Goal: Task Accomplishment & Management: Use online tool/utility

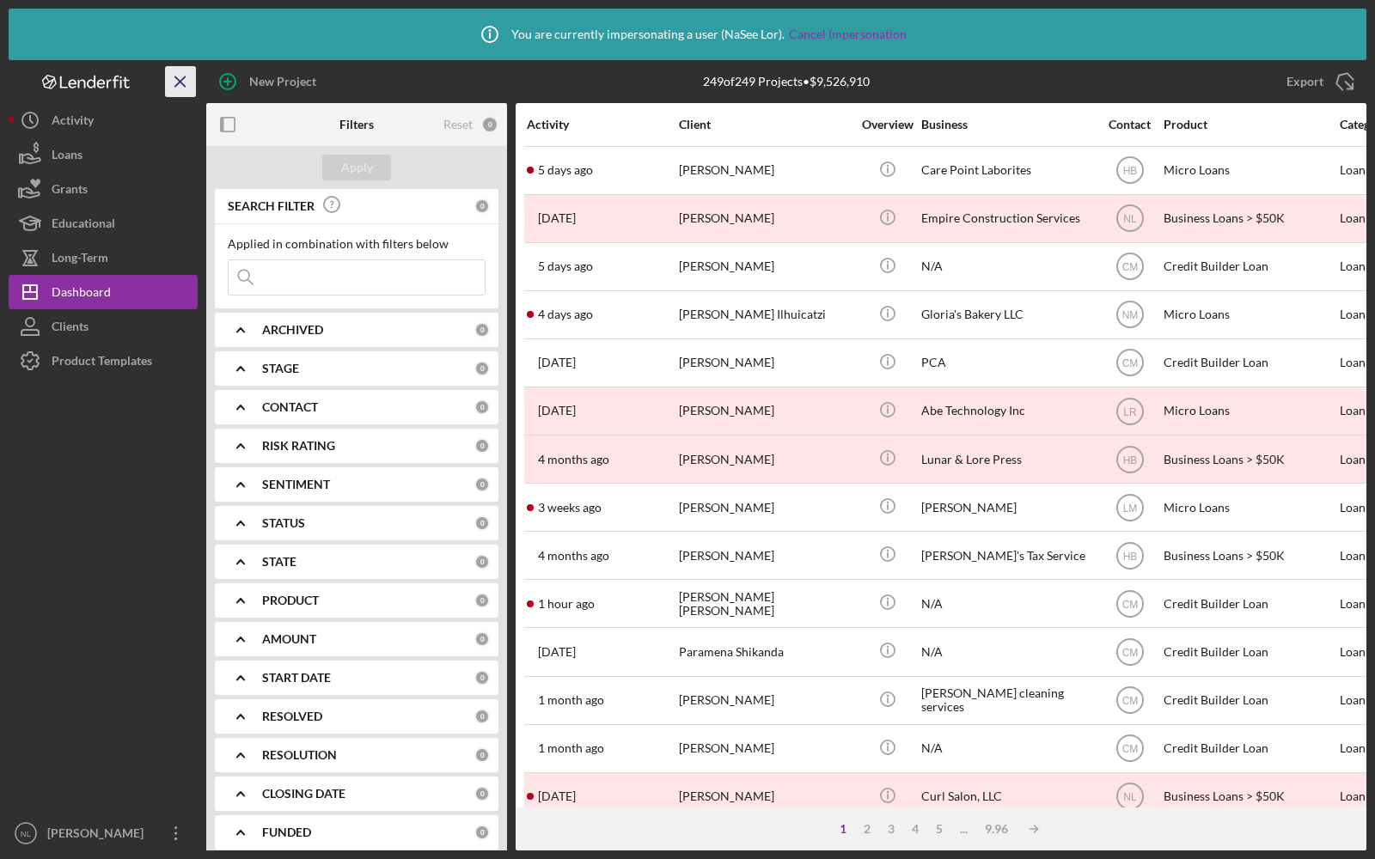
click at [178, 76] on icon "Icon/Menu Close" at bounding box center [181, 82] width 39 height 39
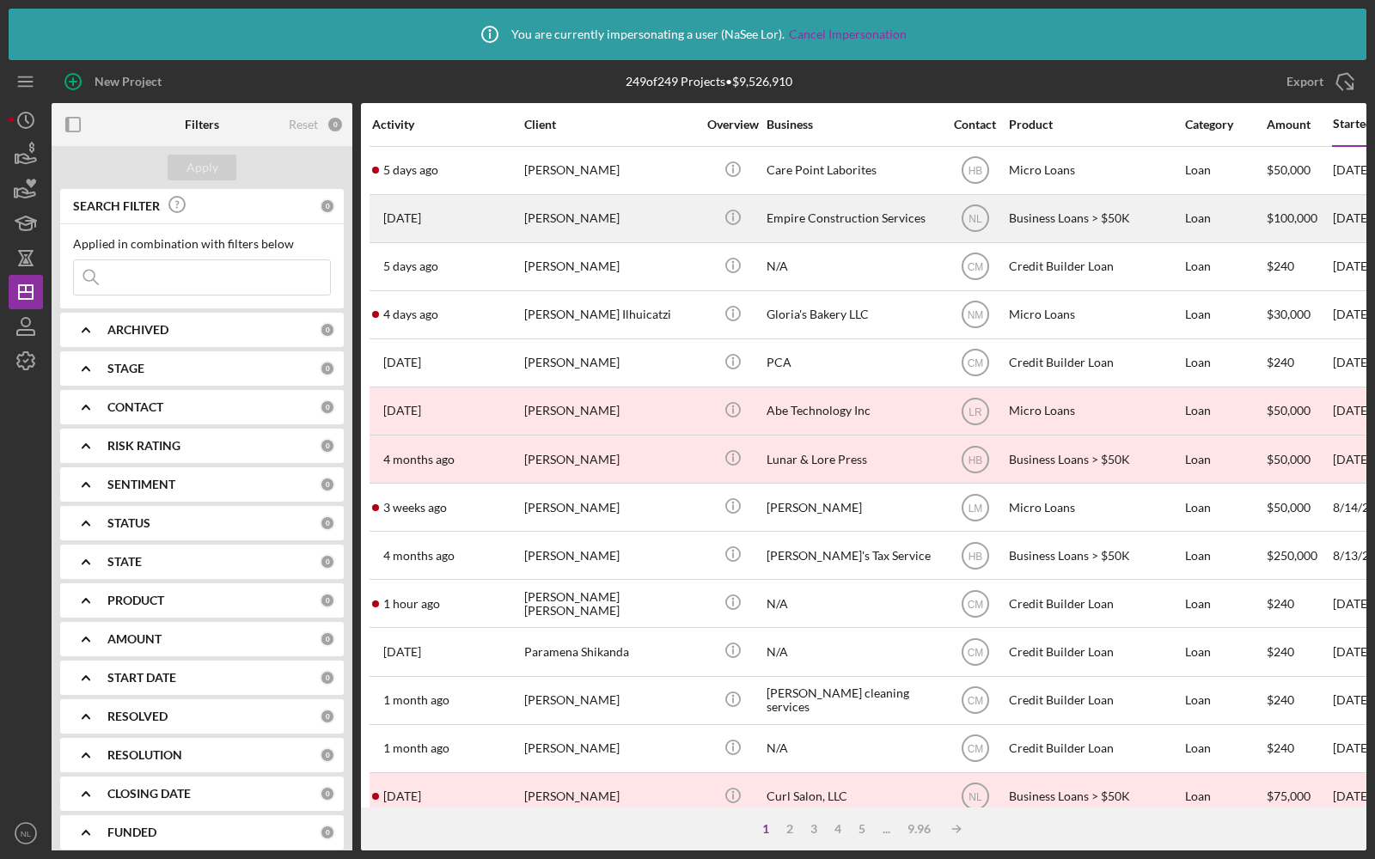
click at [625, 224] on div "[PERSON_NAME]" at bounding box center [610, 219] width 172 height 46
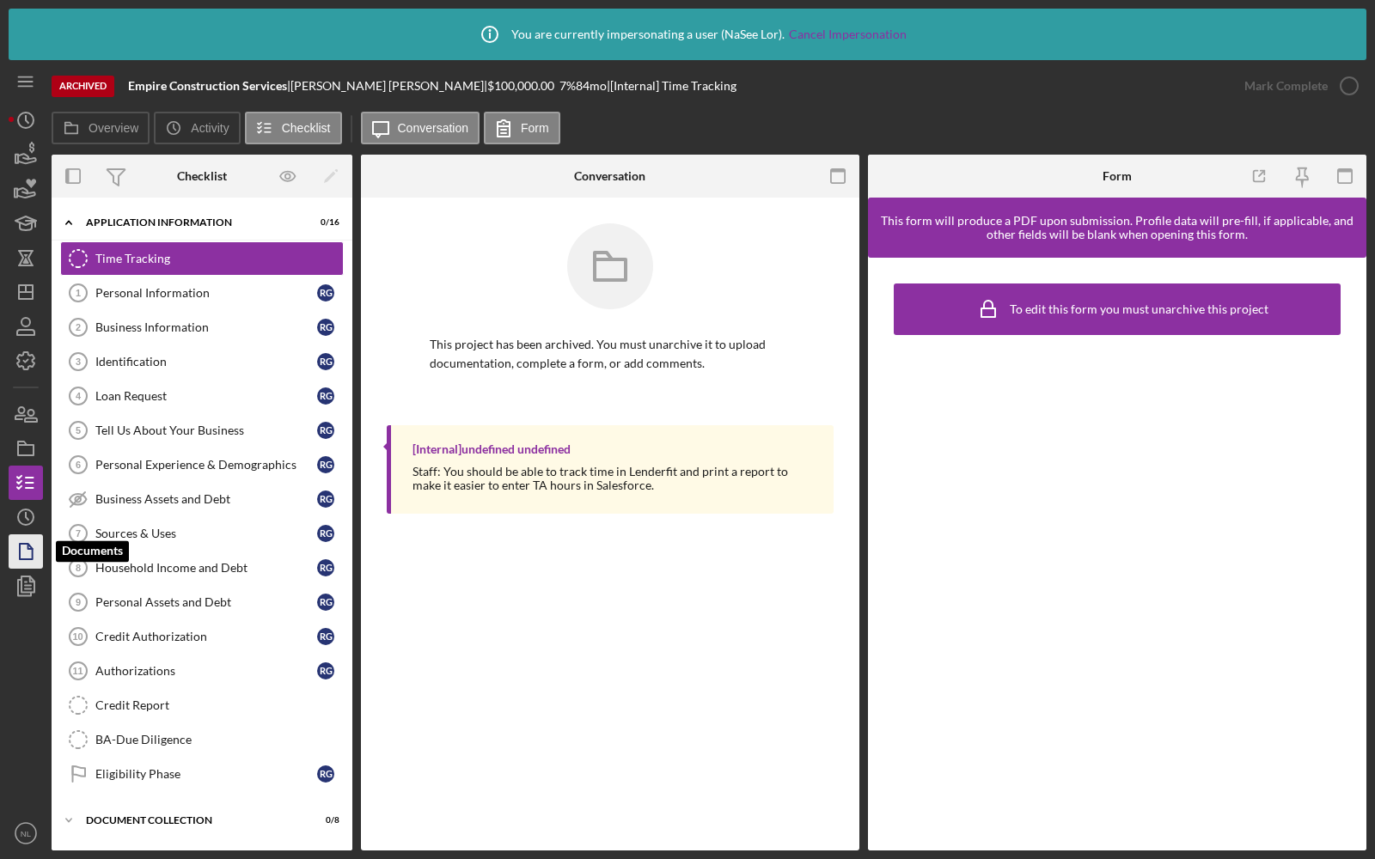
click at [26, 549] on icon "button" at bounding box center [25, 551] width 43 height 43
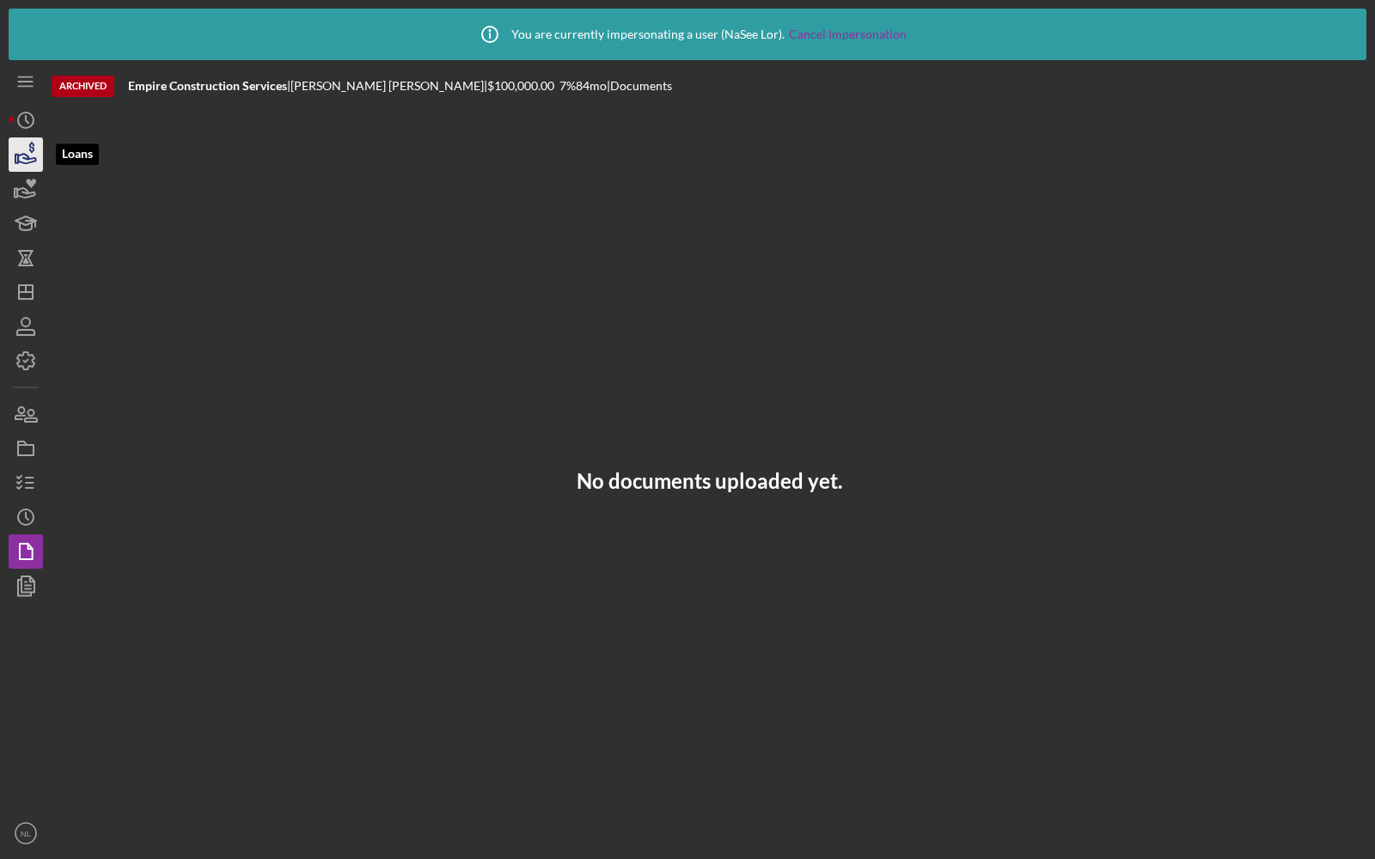
click at [27, 156] on icon "button" at bounding box center [27, 158] width 18 height 9
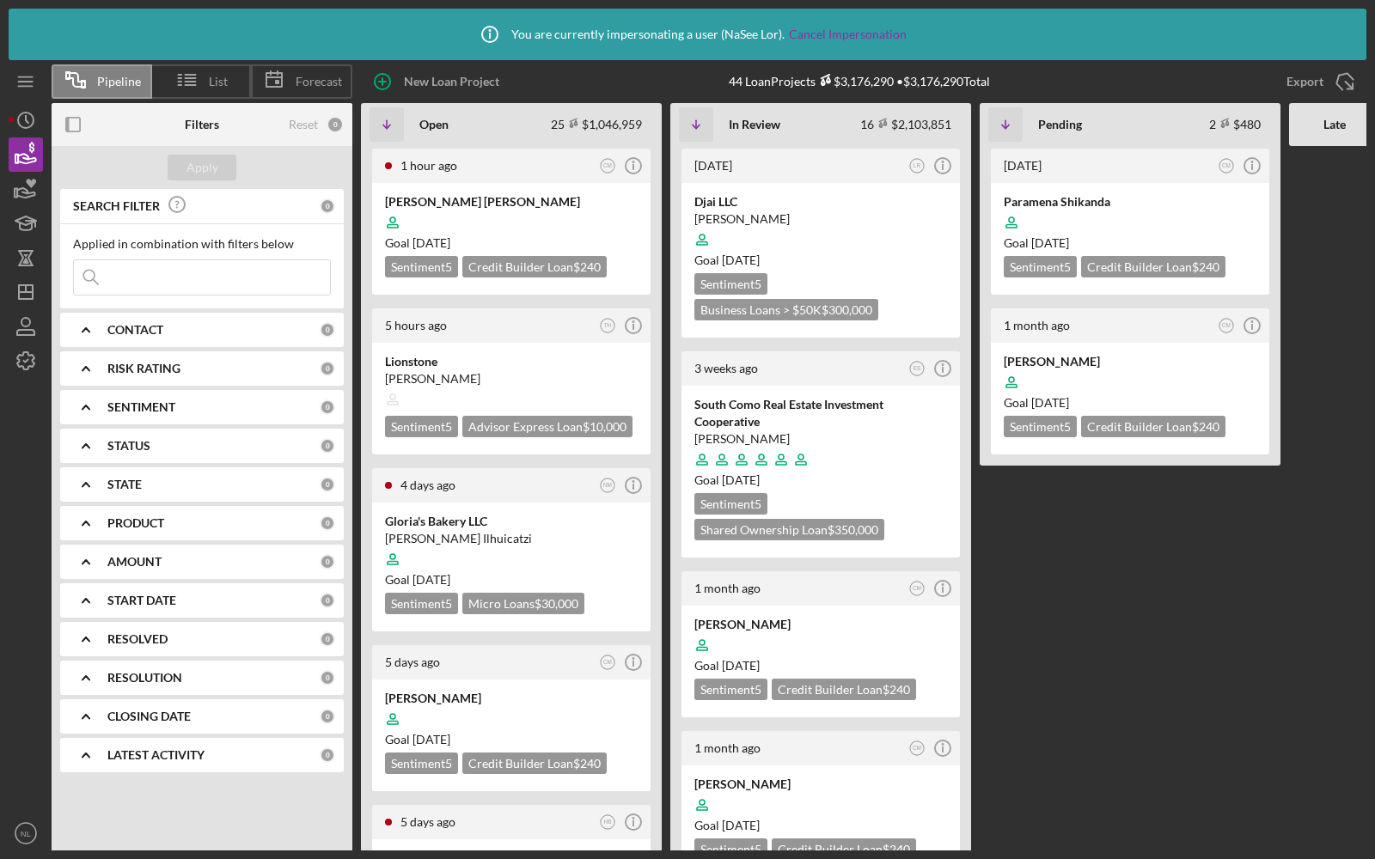
click at [82, 673] on icon "Icon/Expander" at bounding box center [85, 678] width 43 height 43
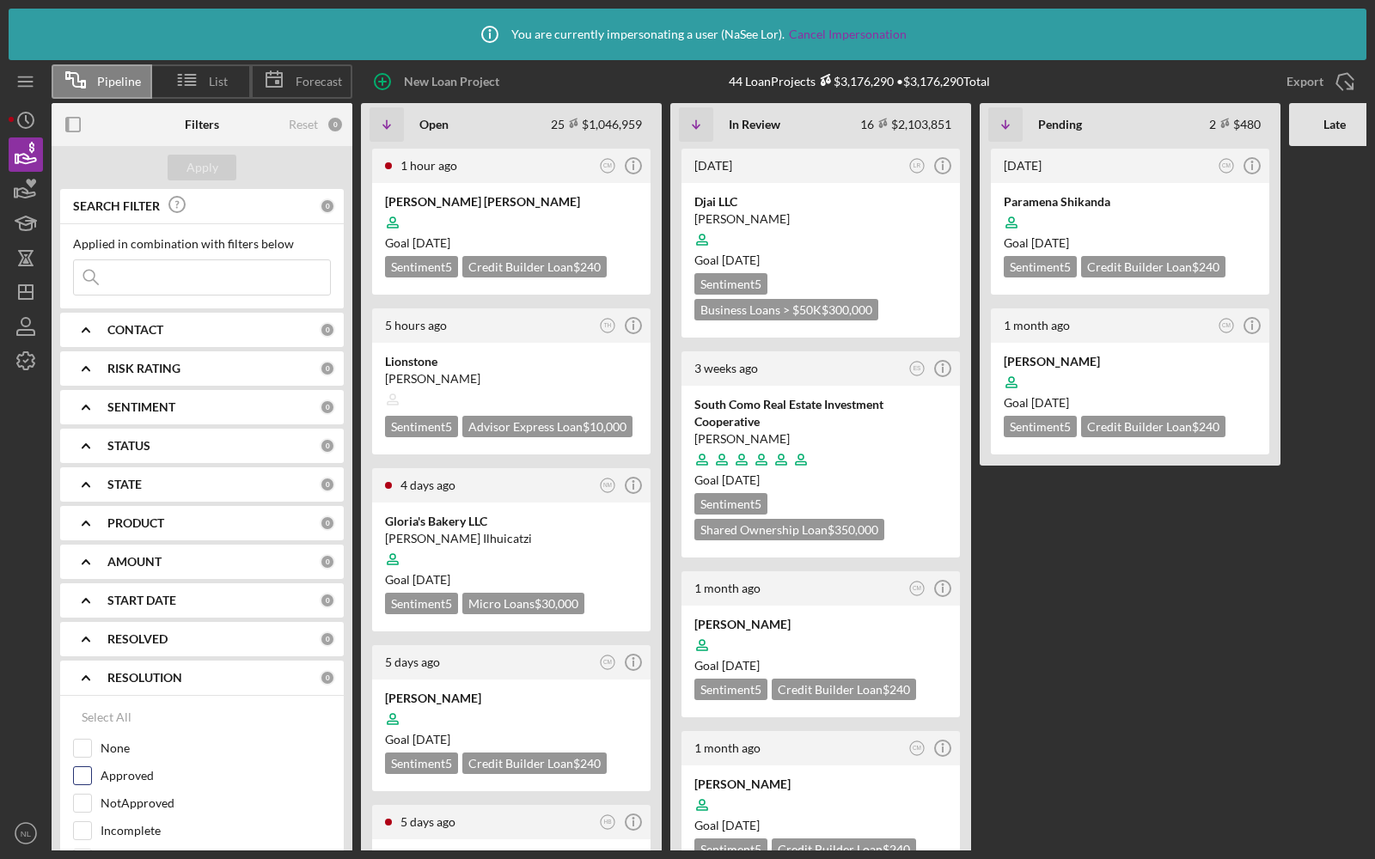
click at [89, 772] on input "Approved" at bounding box center [82, 775] width 17 height 17
checkbox input "true"
click at [184, 172] on button "Apply" at bounding box center [202, 168] width 69 height 26
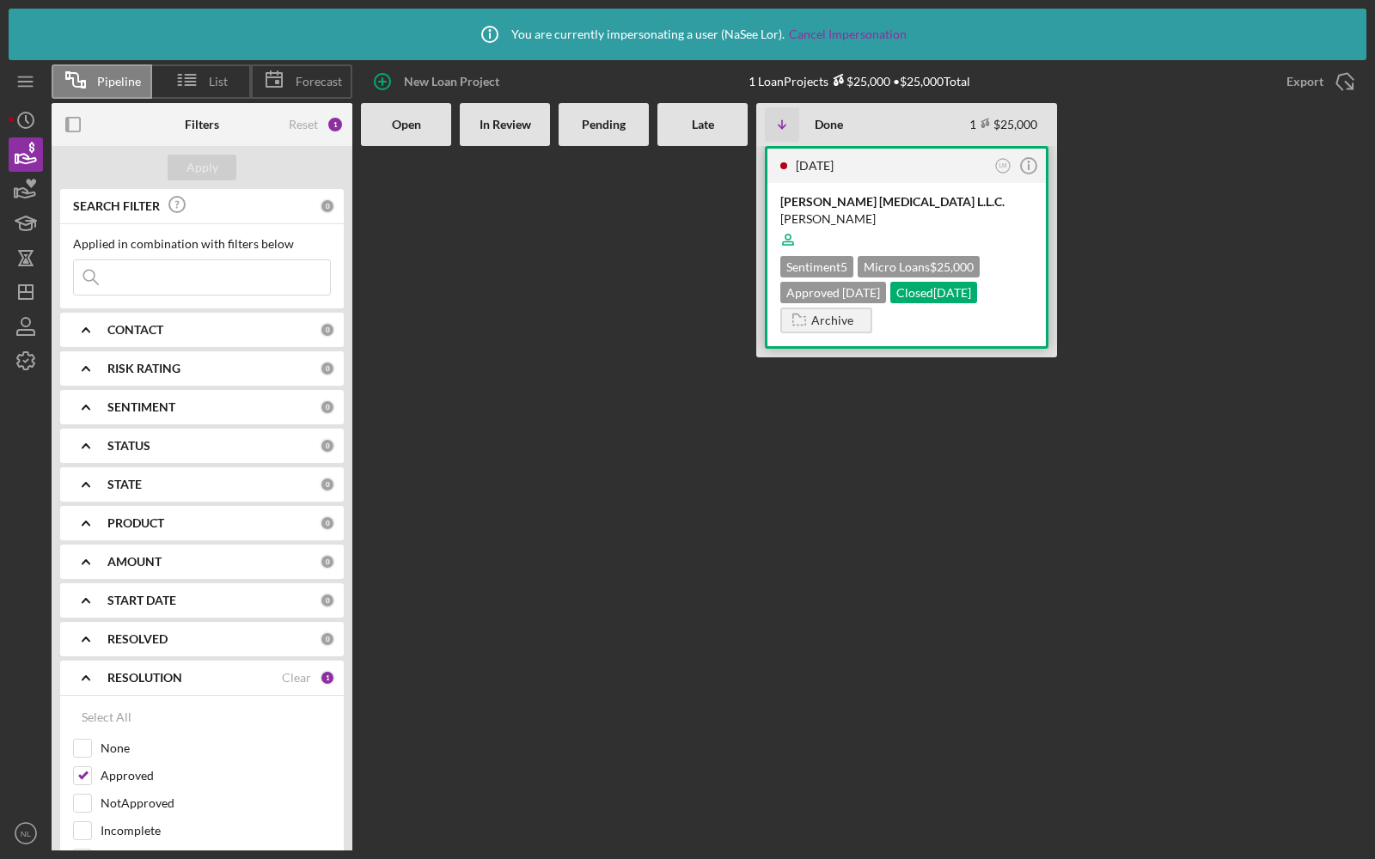
click at [904, 188] on div "[PERSON_NAME] [MEDICAL_DATA] L.L.C. [PERSON_NAME] Sentiment 5 Micro Loans $25,0…" at bounding box center [906, 264] width 278 height 163
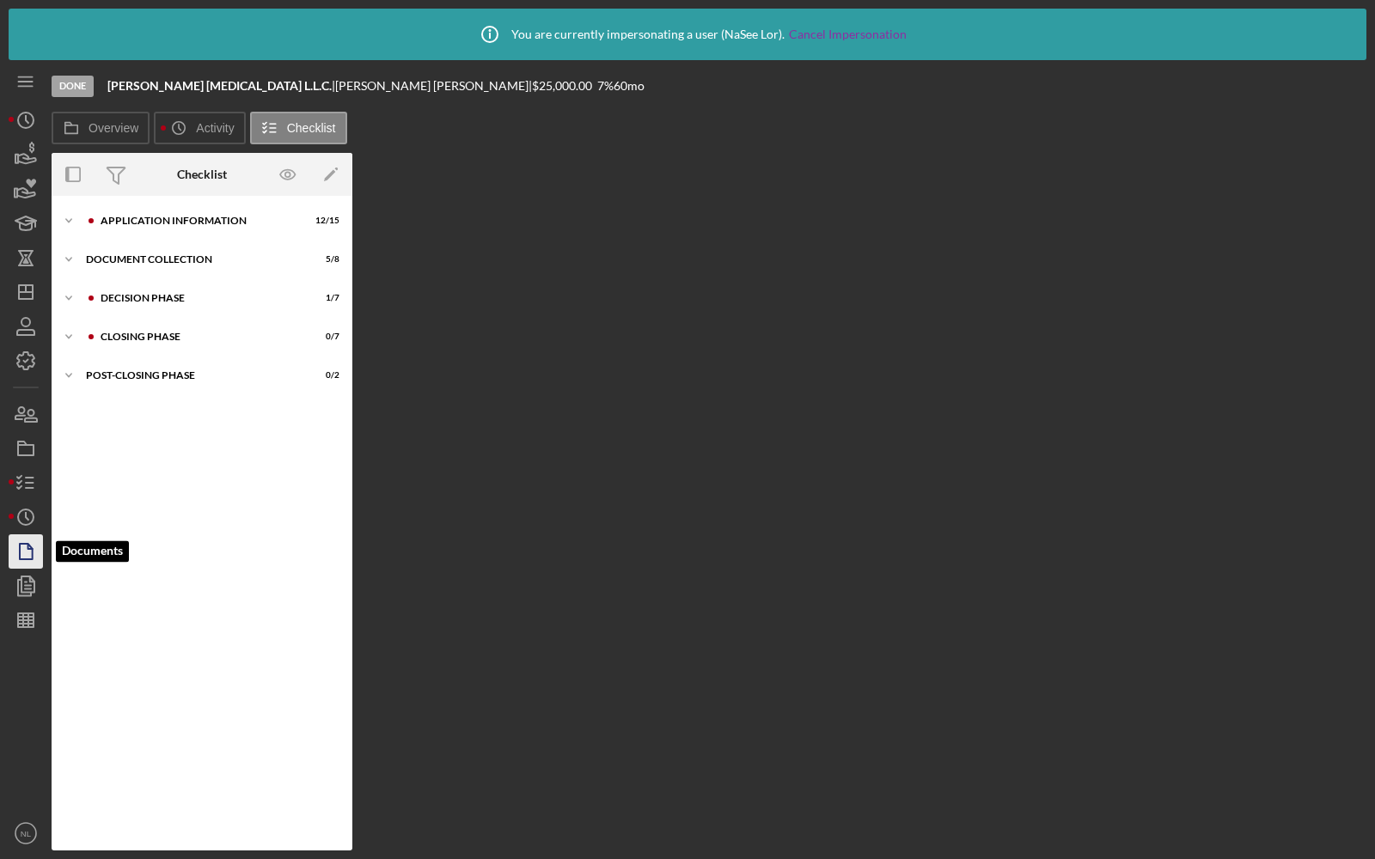
click at [22, 553] on icon "button" at bounding box center [25, 551] width 43 height 43
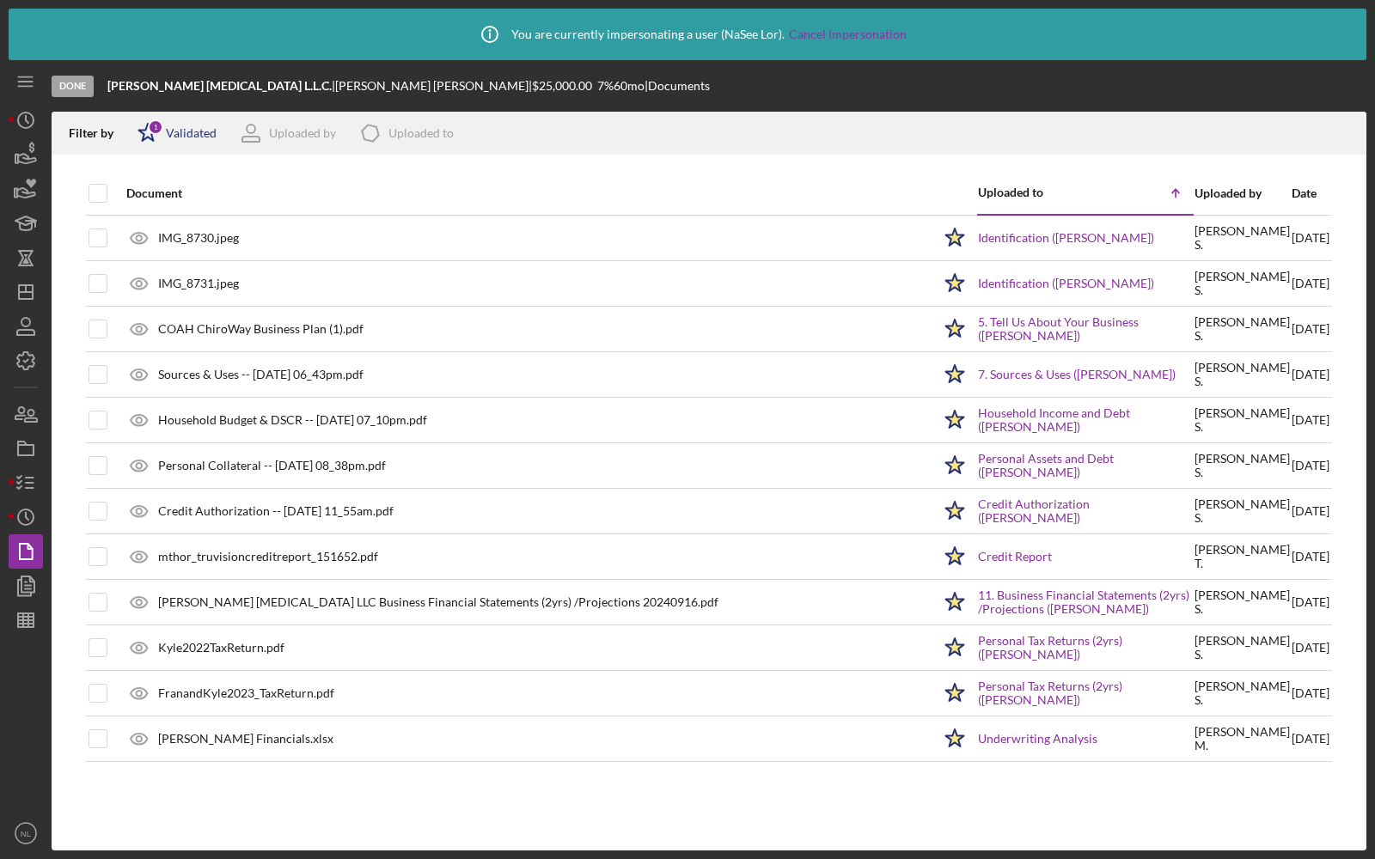
click at [174, 140] on div "Icon/Star 1 Validated" at bounding box center [171, 133] width 90 height 43
click at [144, 217] on input "checkbox" at bounding box center [145, 224] width 17 height 17
checkbox input "true"
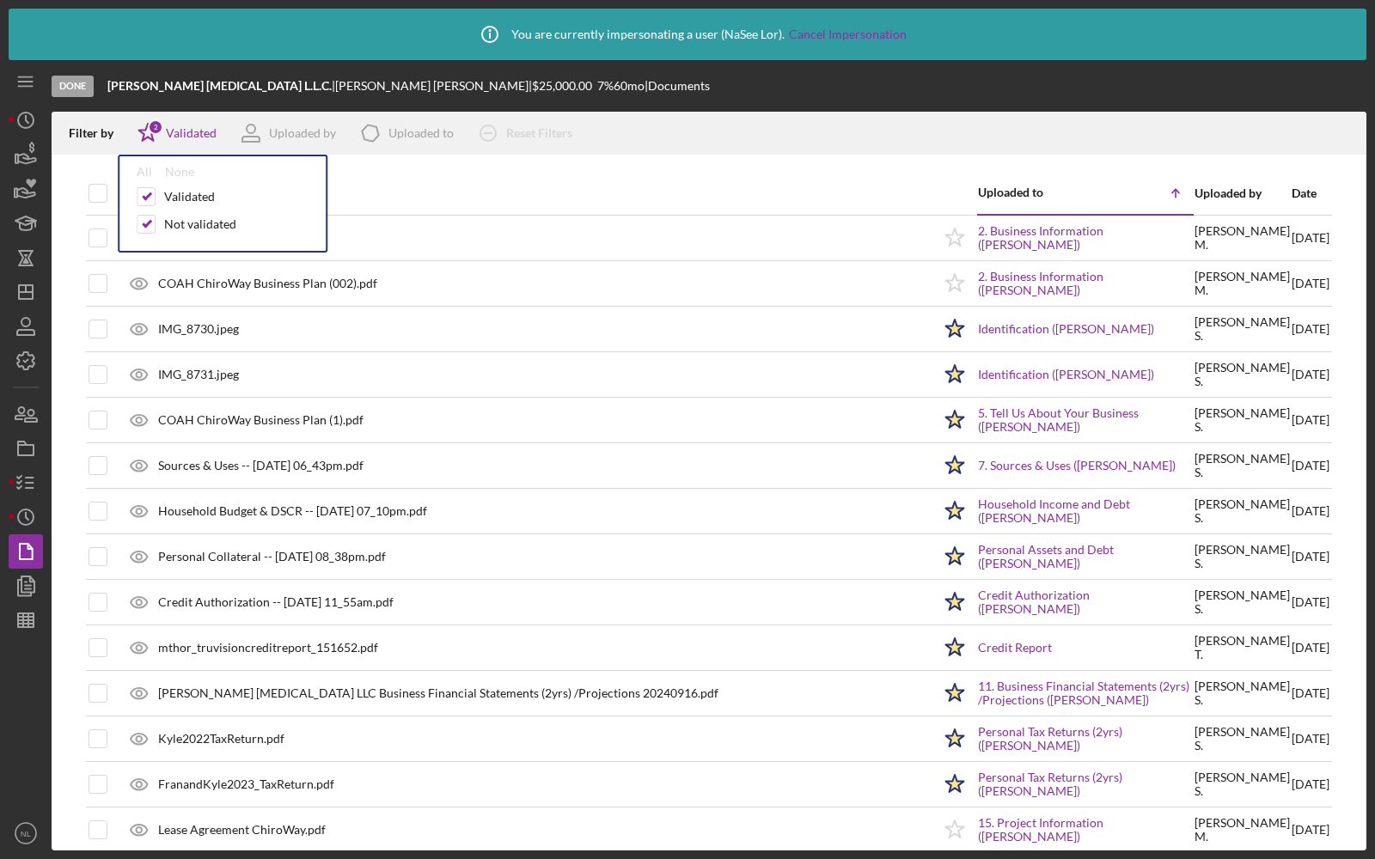
click at [527, 168] on div at bounding box center [709, 163] width 1315 height 17
click at [91, 194] on input "checkbox" at bounding box center [97, 193] width 17 height 17
checkbox input "true"
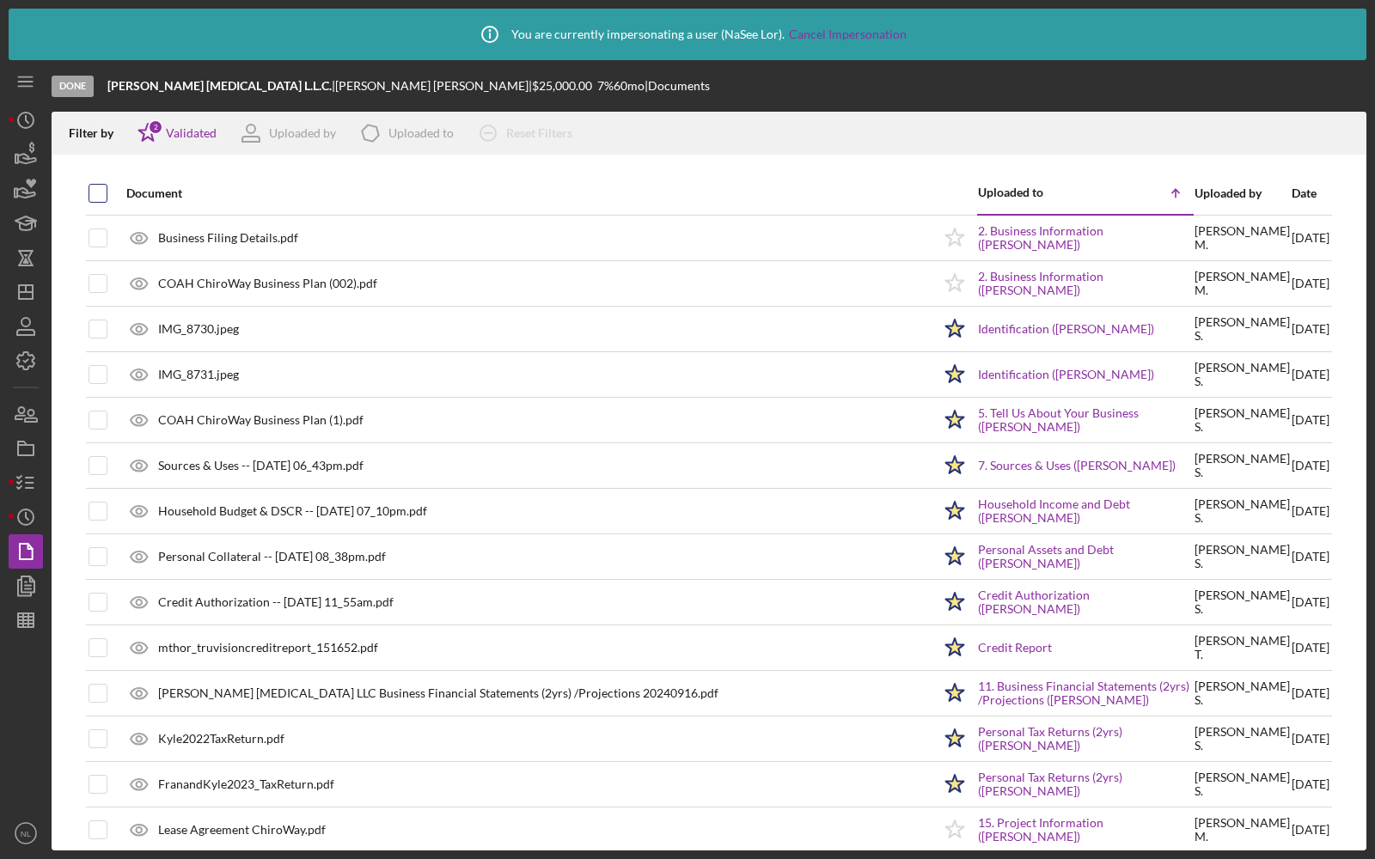
checkbox input "true"
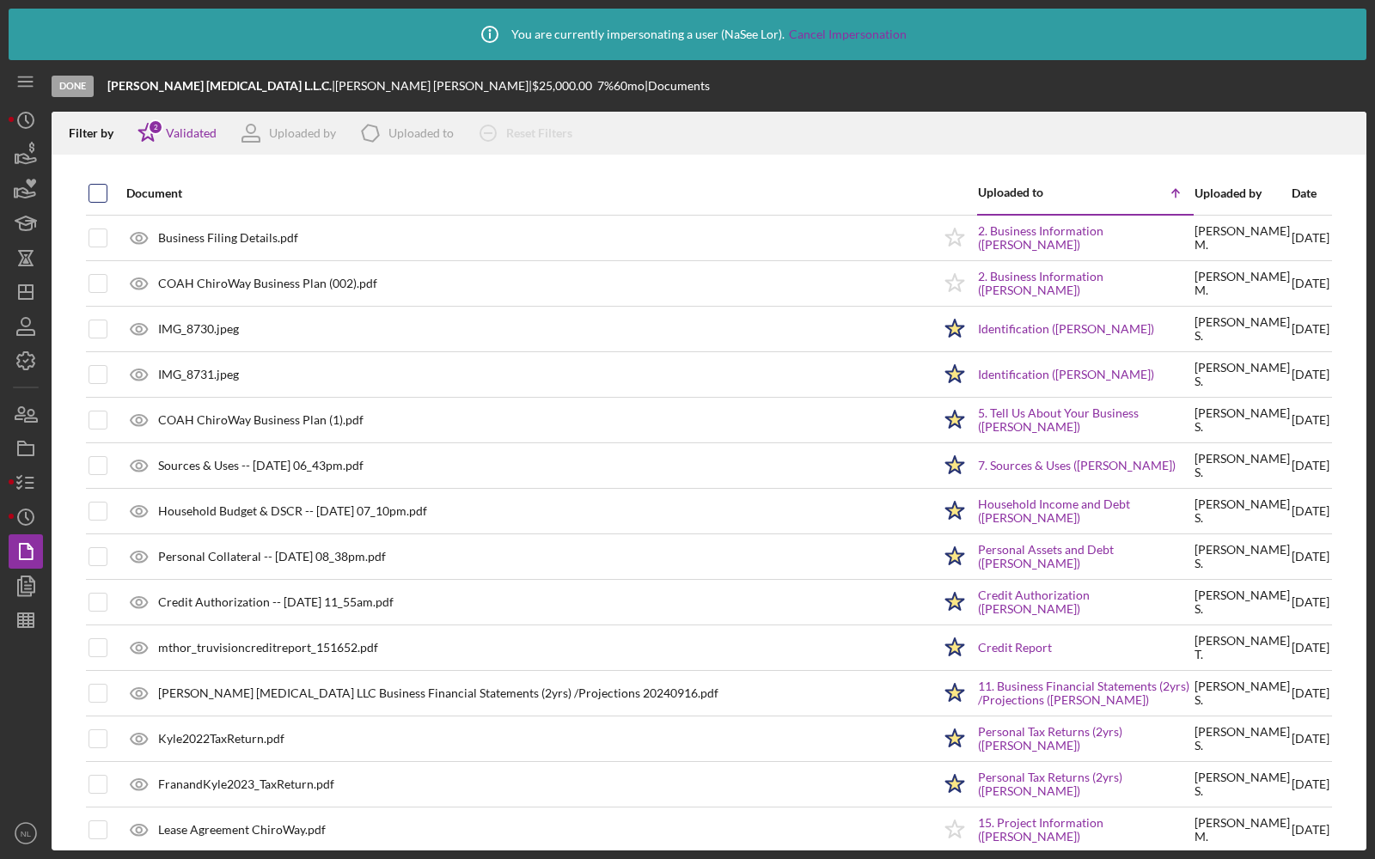
checkbox input "true"
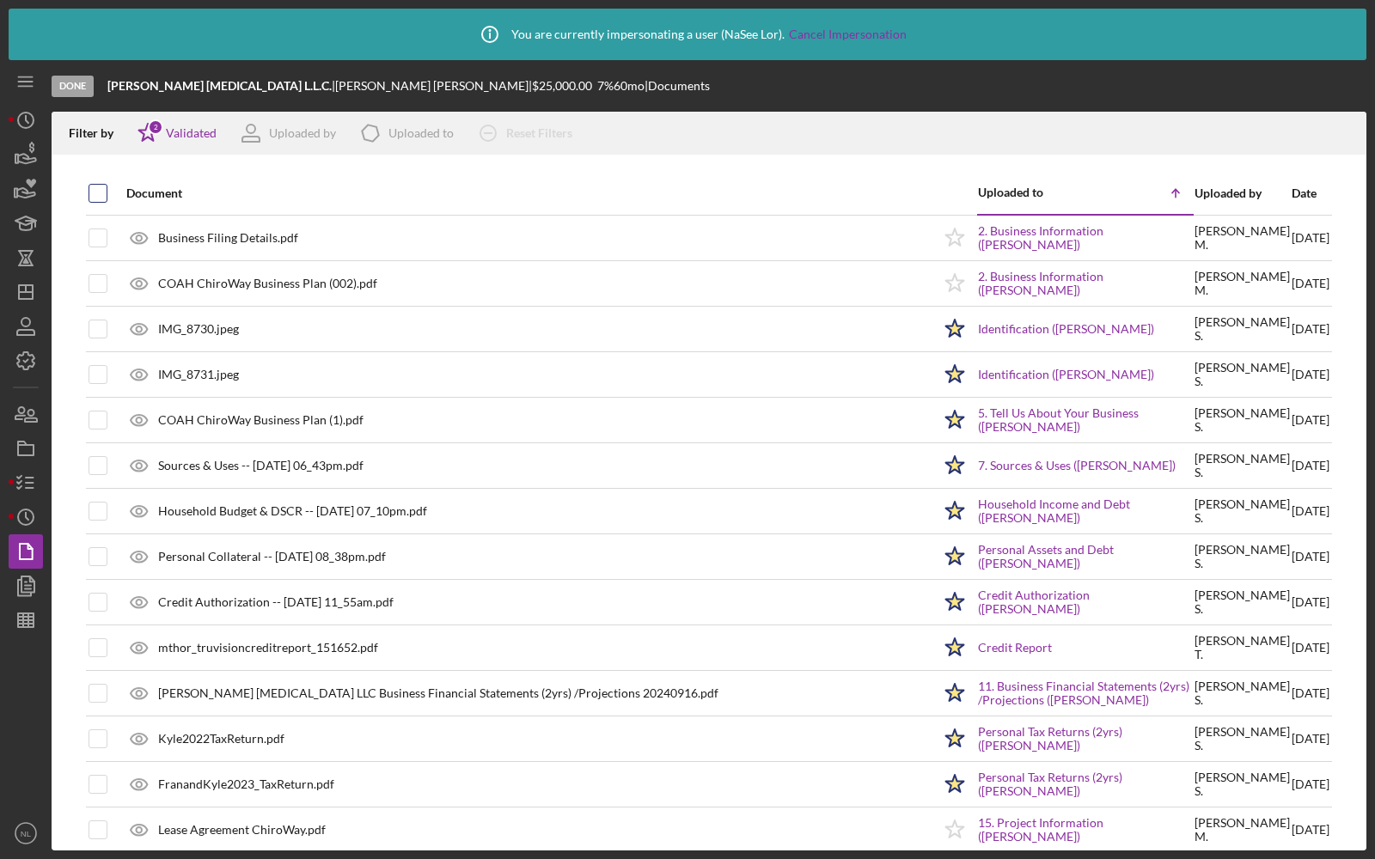
checkbox input "true"
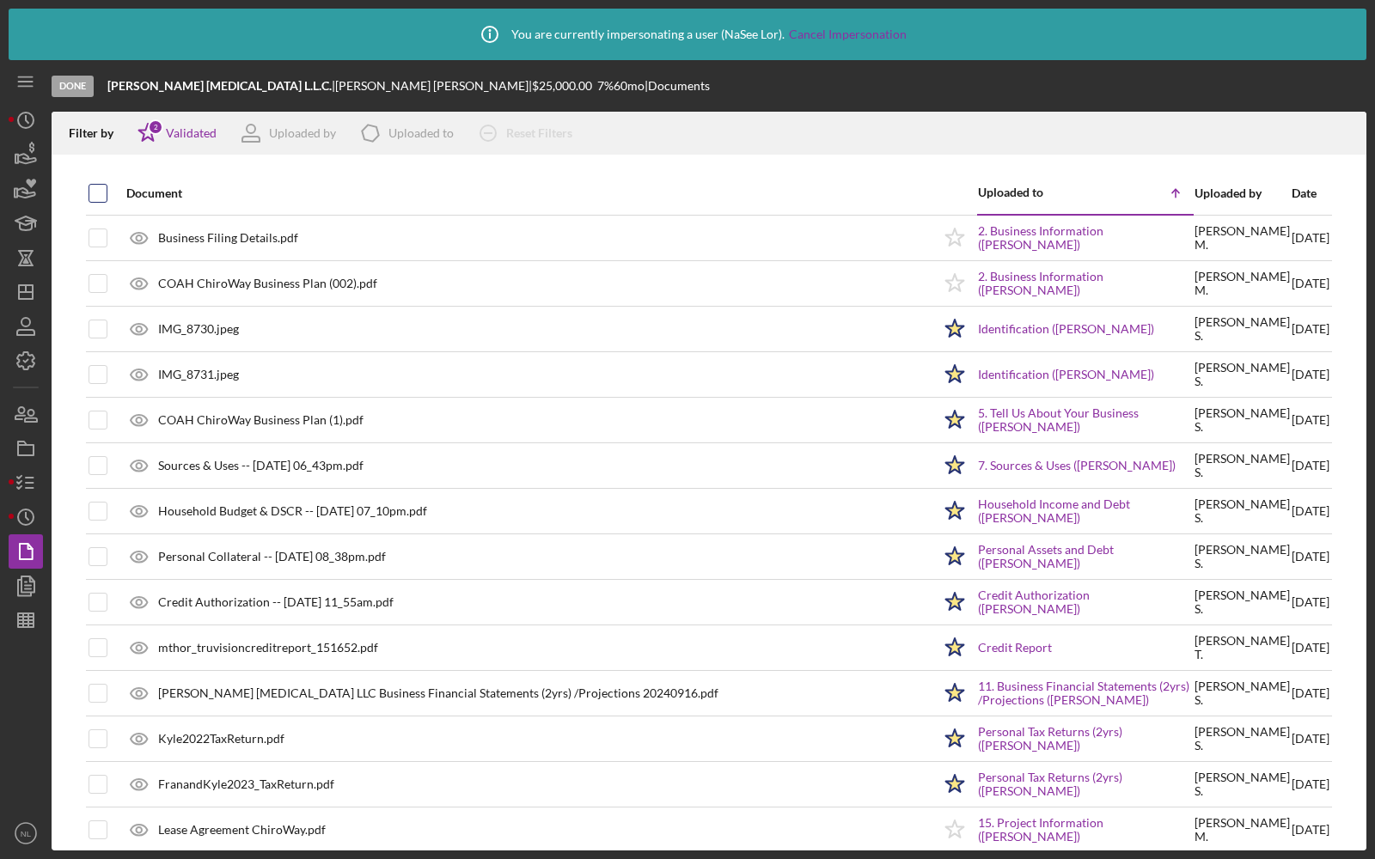
checkbox input "true"
click at [22, 580] on icon "button" at bounding box center [25, 586] width 43 height 43
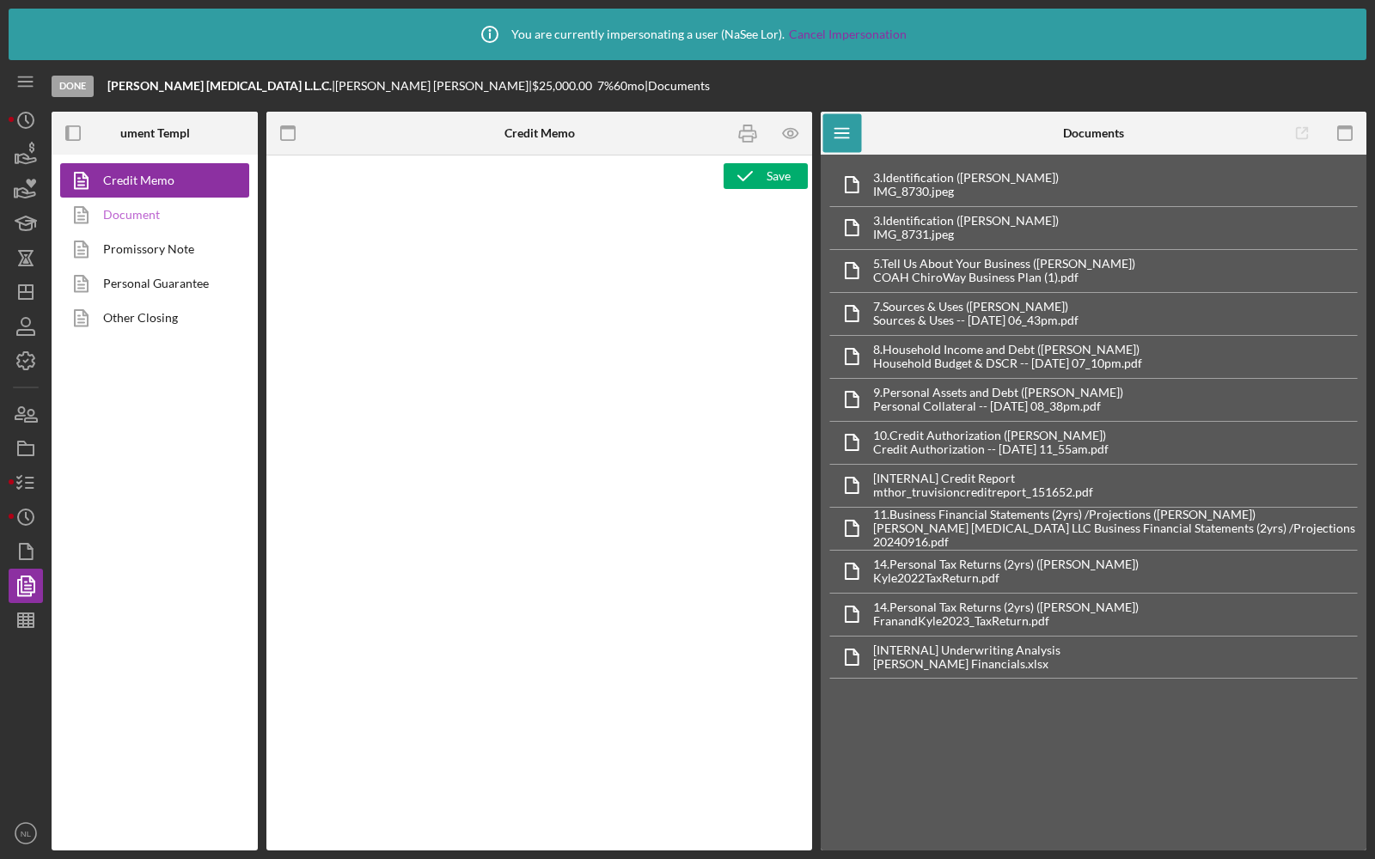
type textarea "<h2>MCCD Loan Presentation-<span id="Org_Title" class="template-field mceNonEdi…"
click at [144, 217] on link "Document" at bounding box center [150, 215] width 180 height 34
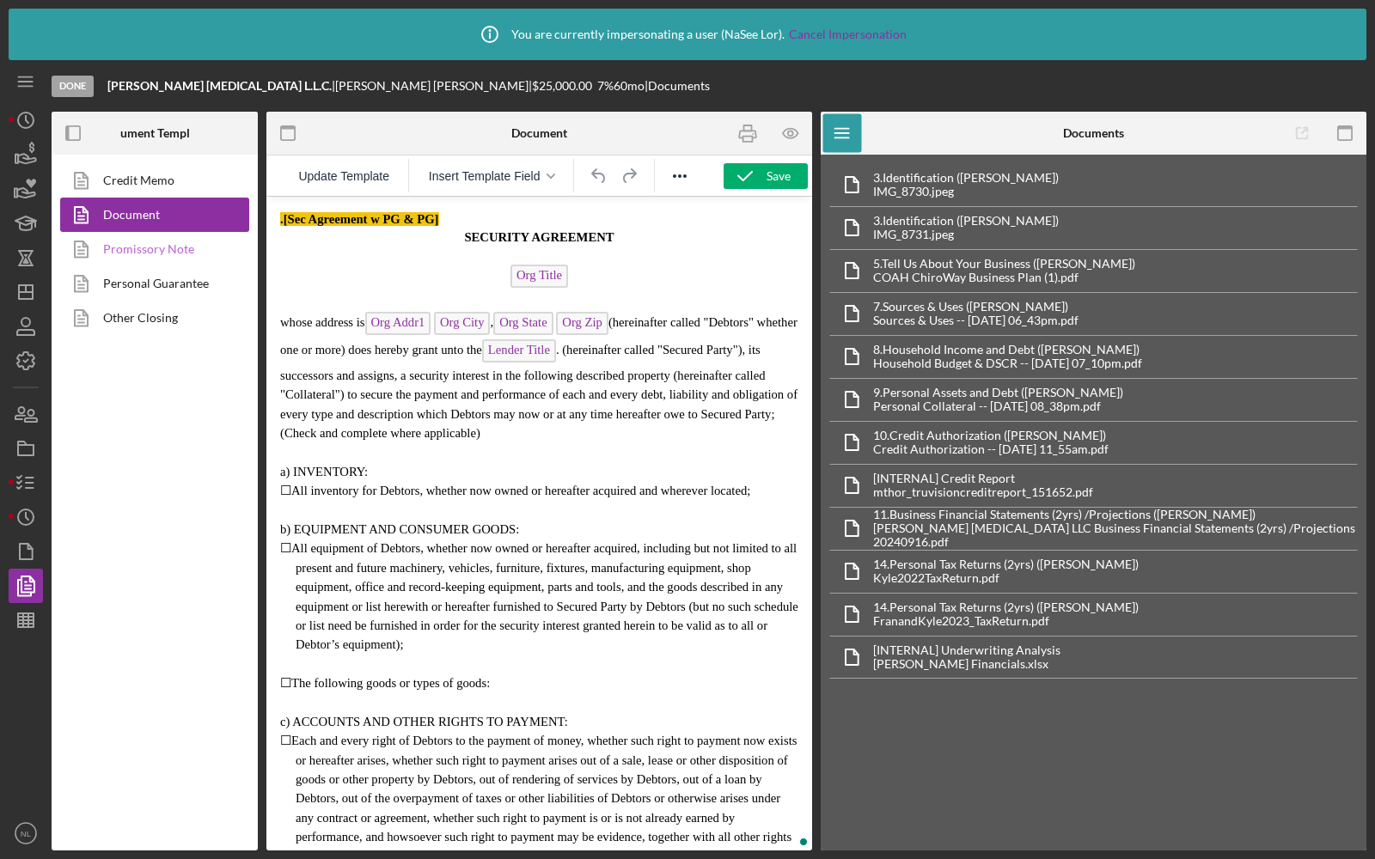
click at [135, 254] on link "Promissory Note" at bounding box center [150, 249] width 180 height 34
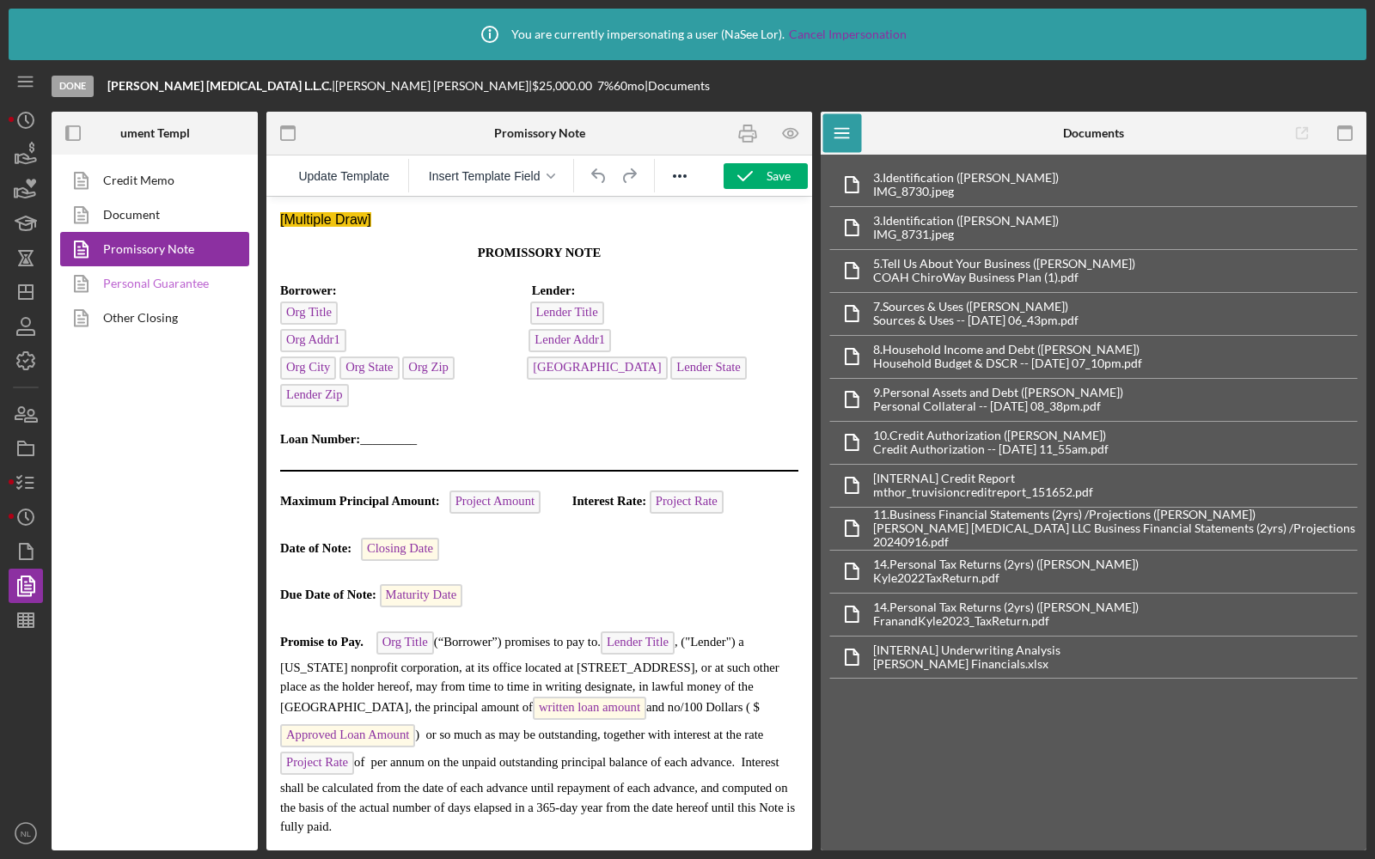
click at [135, 285] on link "Personal Guarantee" at bounding box center [150, 283] width 180 height 34
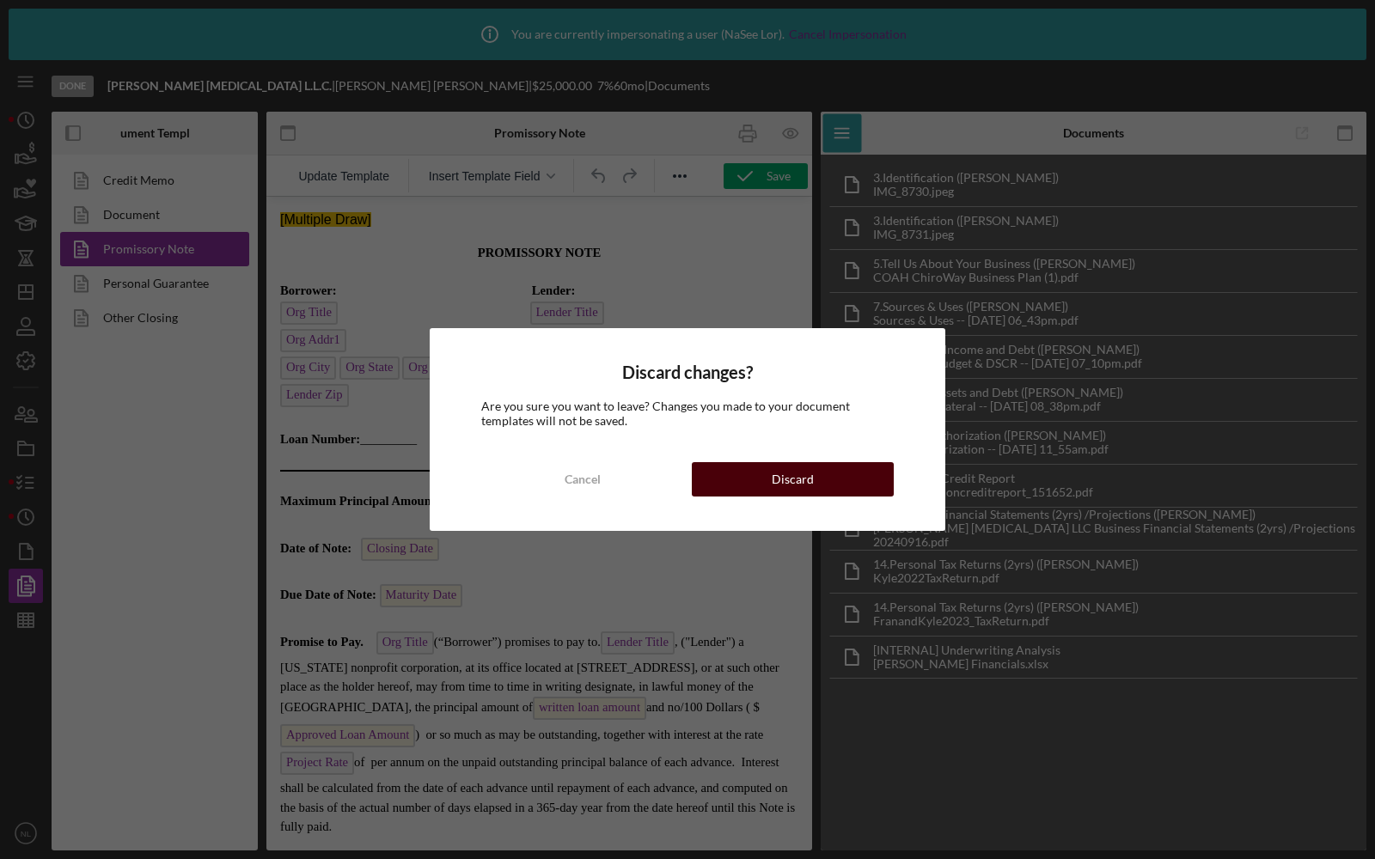
click at [777, 493] on div "Discard" at bounding box center [793, 479] width 42 height 34
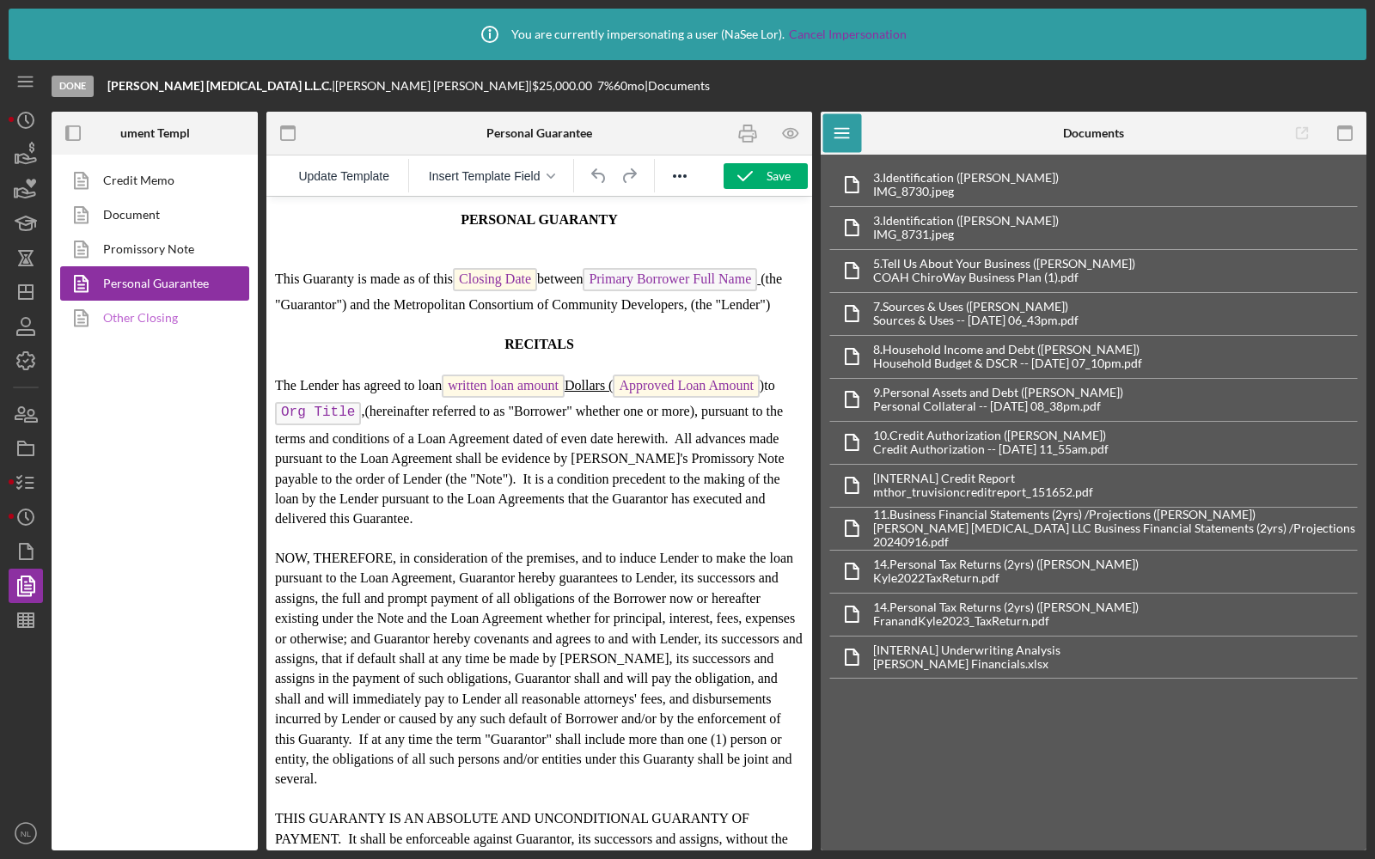
click at [165, 309] on link "Other Closing" at bounding box center [150, 318] width 180 height 34
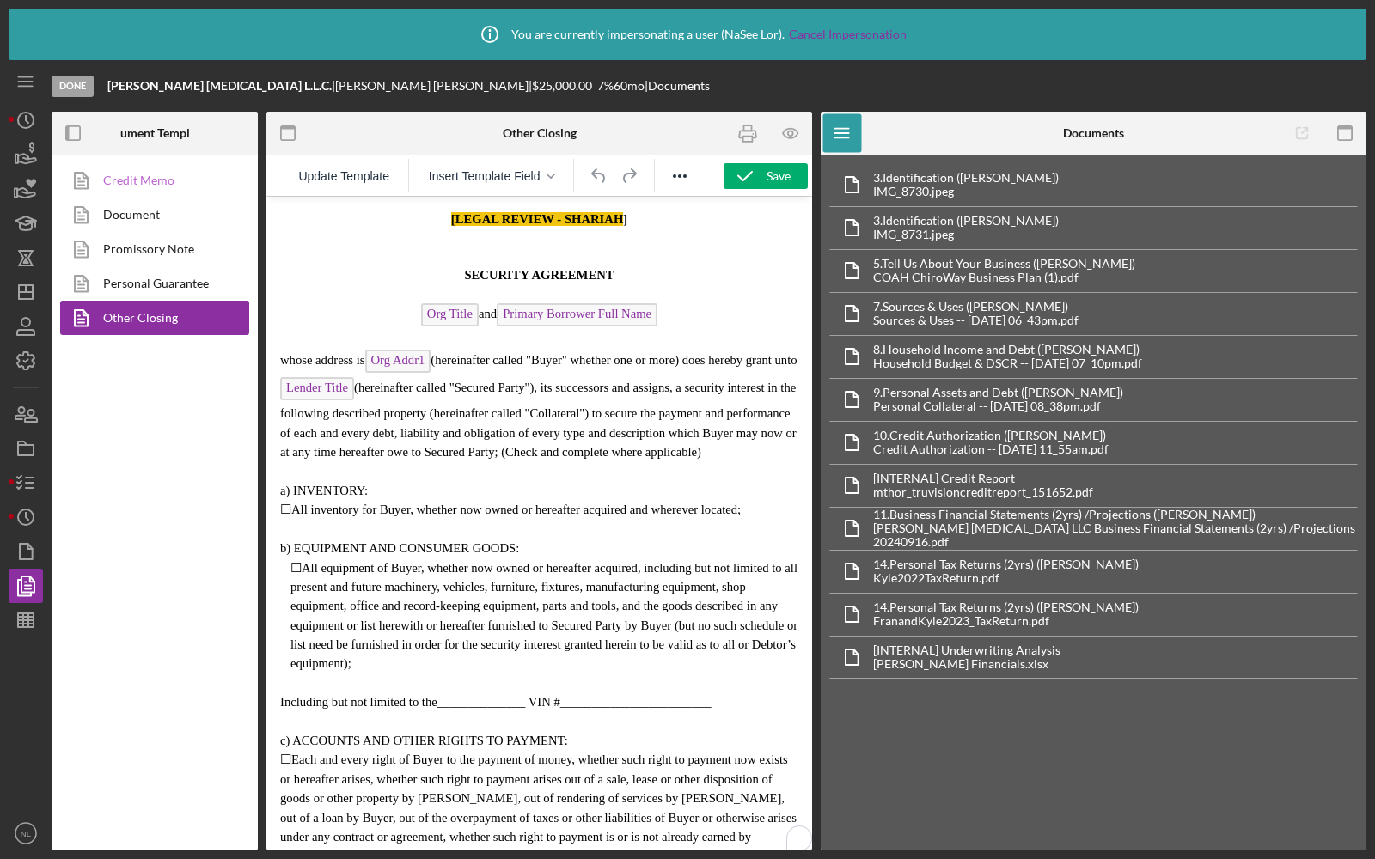
click at [117, 168] on link "Credit Memo" at bounding box center [150, 180] width 180 height 34
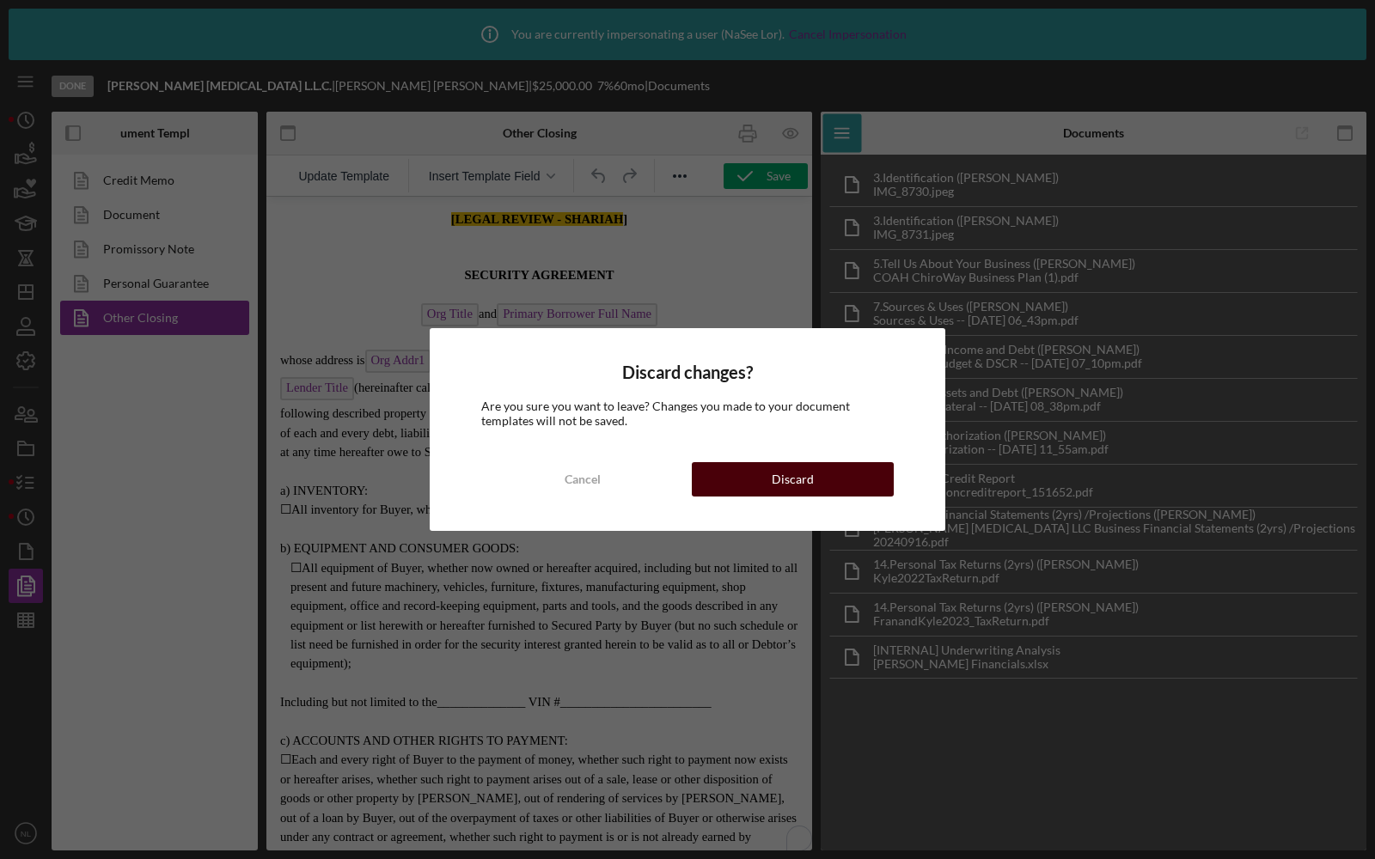
click at [724, 471] on button "Discard" at bounding box center [793, 479] width 202 height 34
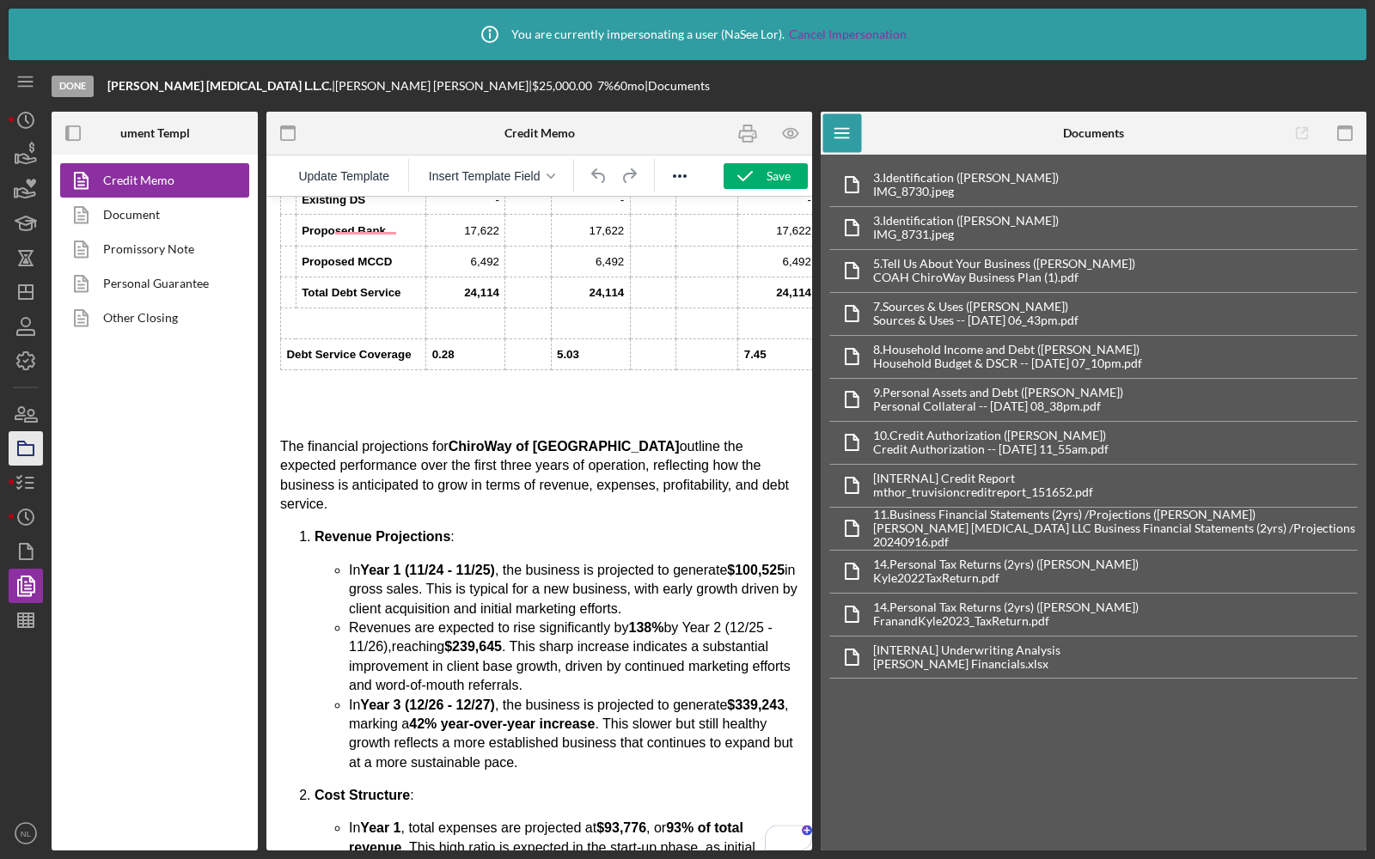
scroll to position [9972, 0]
click at [32, 352] on icon "button" at bounding box center [25, 360] width 43 height 43
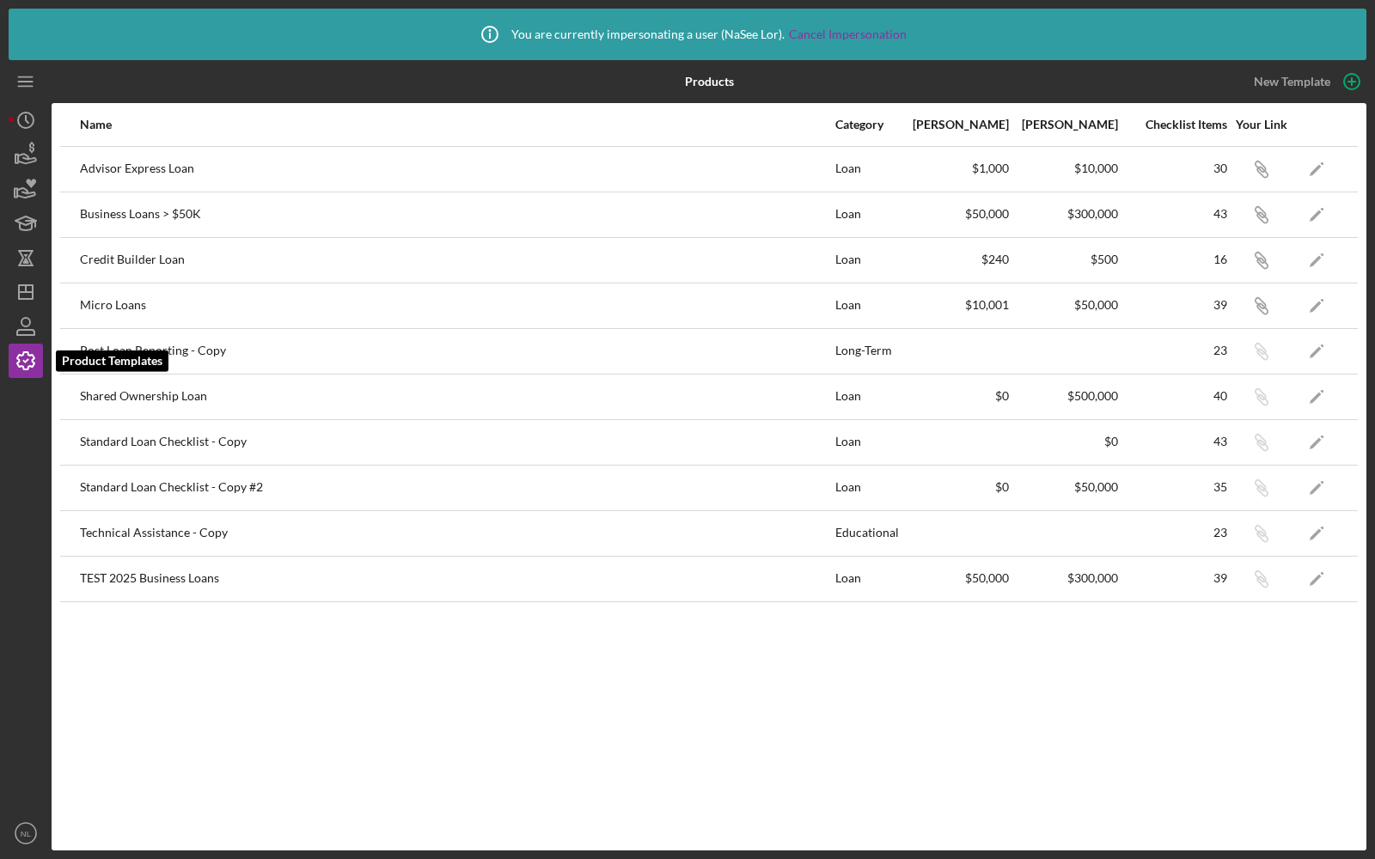
scroll to position [773, 0]
click at [22, 159] on icon "button" at bounding box center [25, 154] width 43 height 43
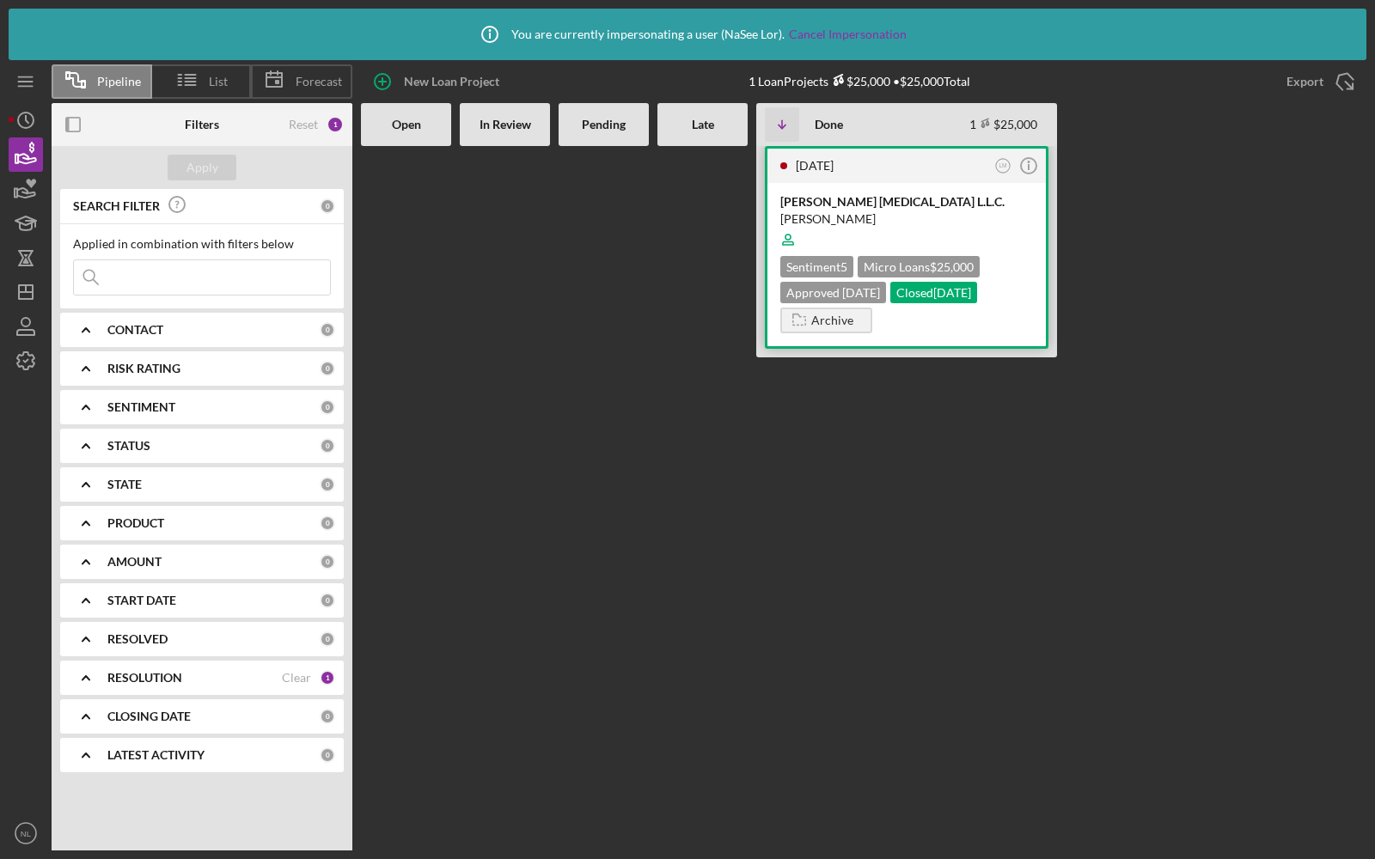
click at [908, 239] on div at bounding box center [906, 239] width 253 height 33
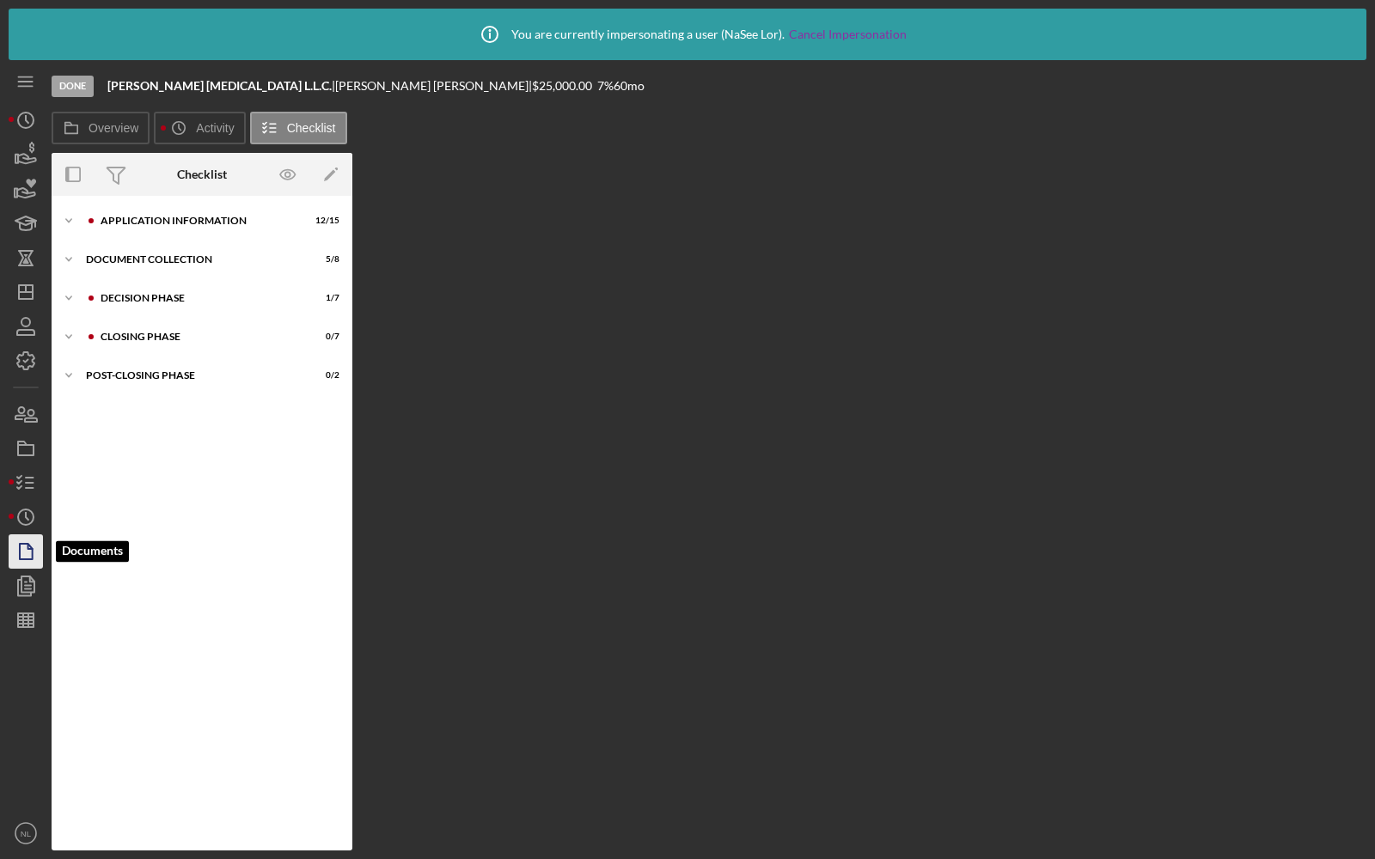
click at [25, 555] on icon "button" at bounding box center [25, 551] width 43 height 43
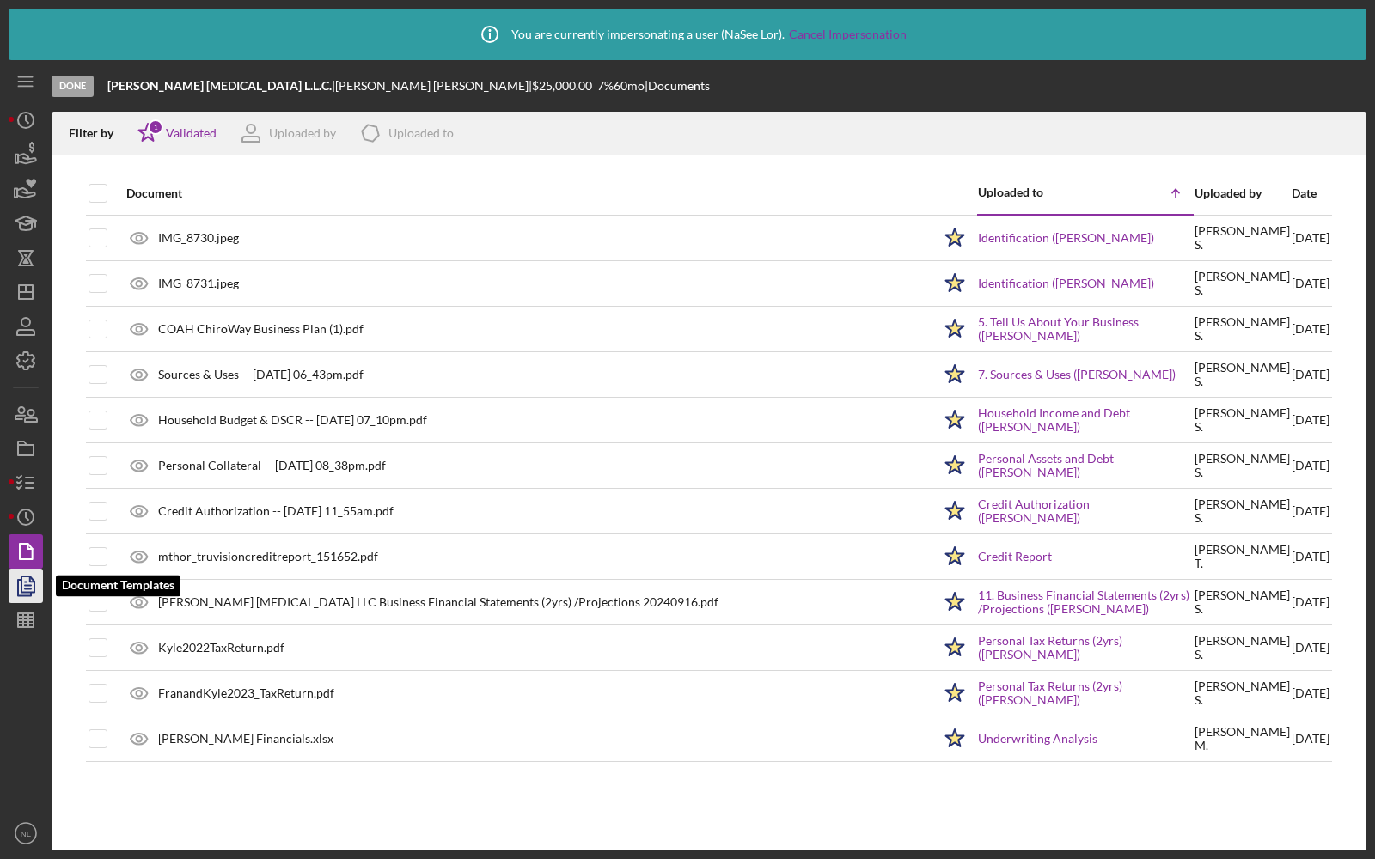
click at [14, 577] on icon "button" at bounding box center [25, 586] width 43 height 43
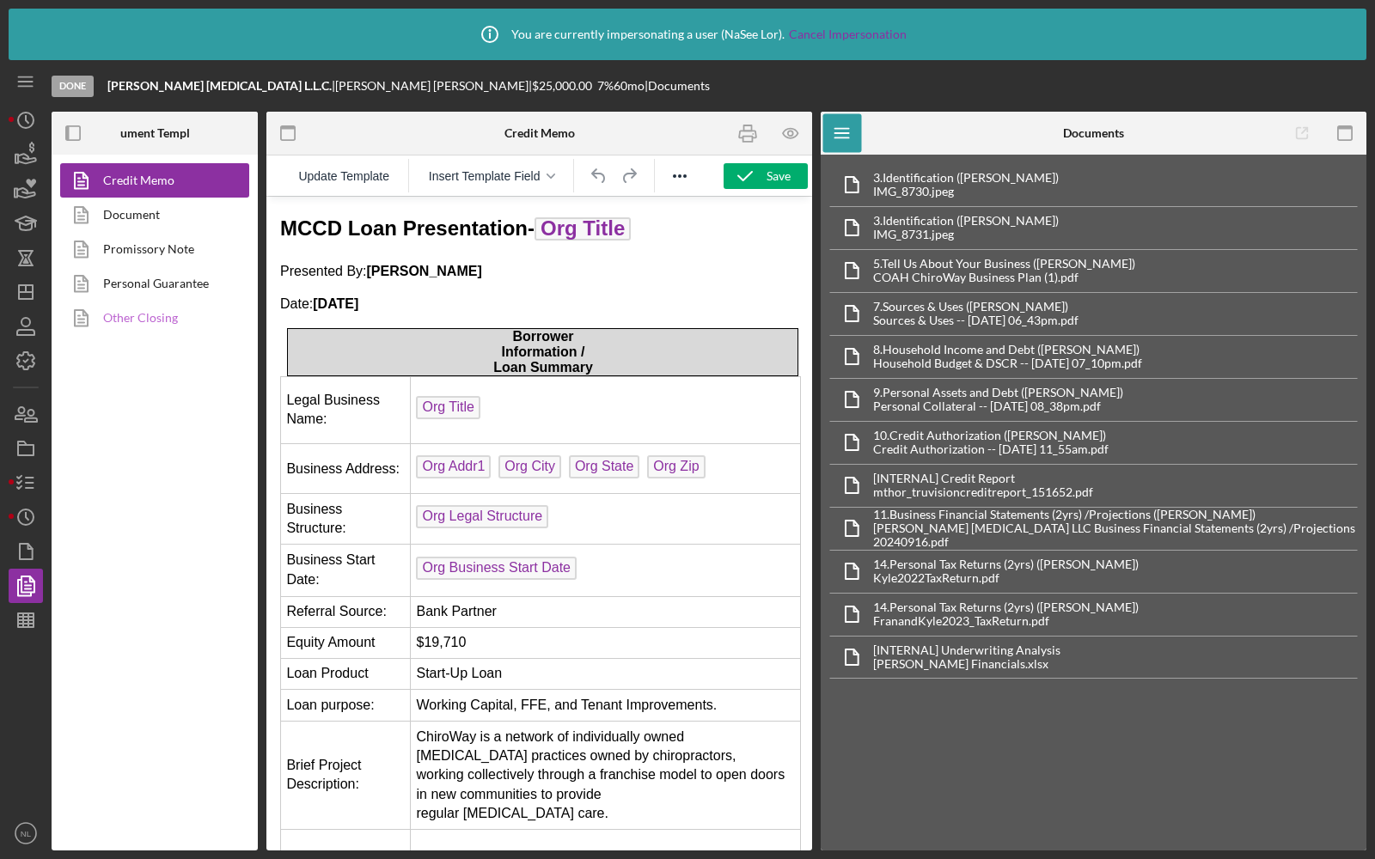
click at [116, 320] on link "Other Closing" at bounding box center [150, 318] width 180 height 34
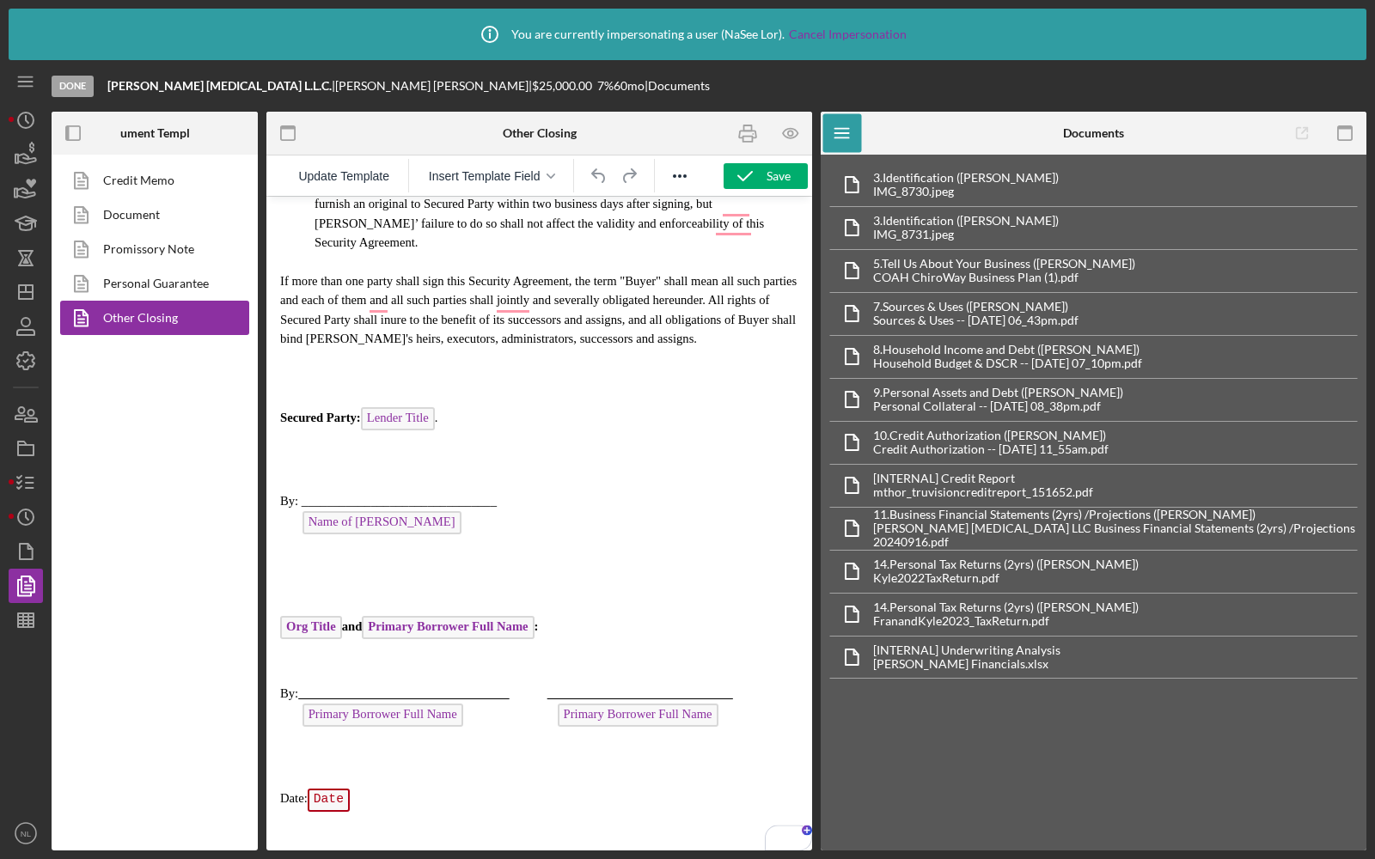
click at [382, 803] on p "Date: Date ﻿" at bounding box center [539, 802] width 518 height 27
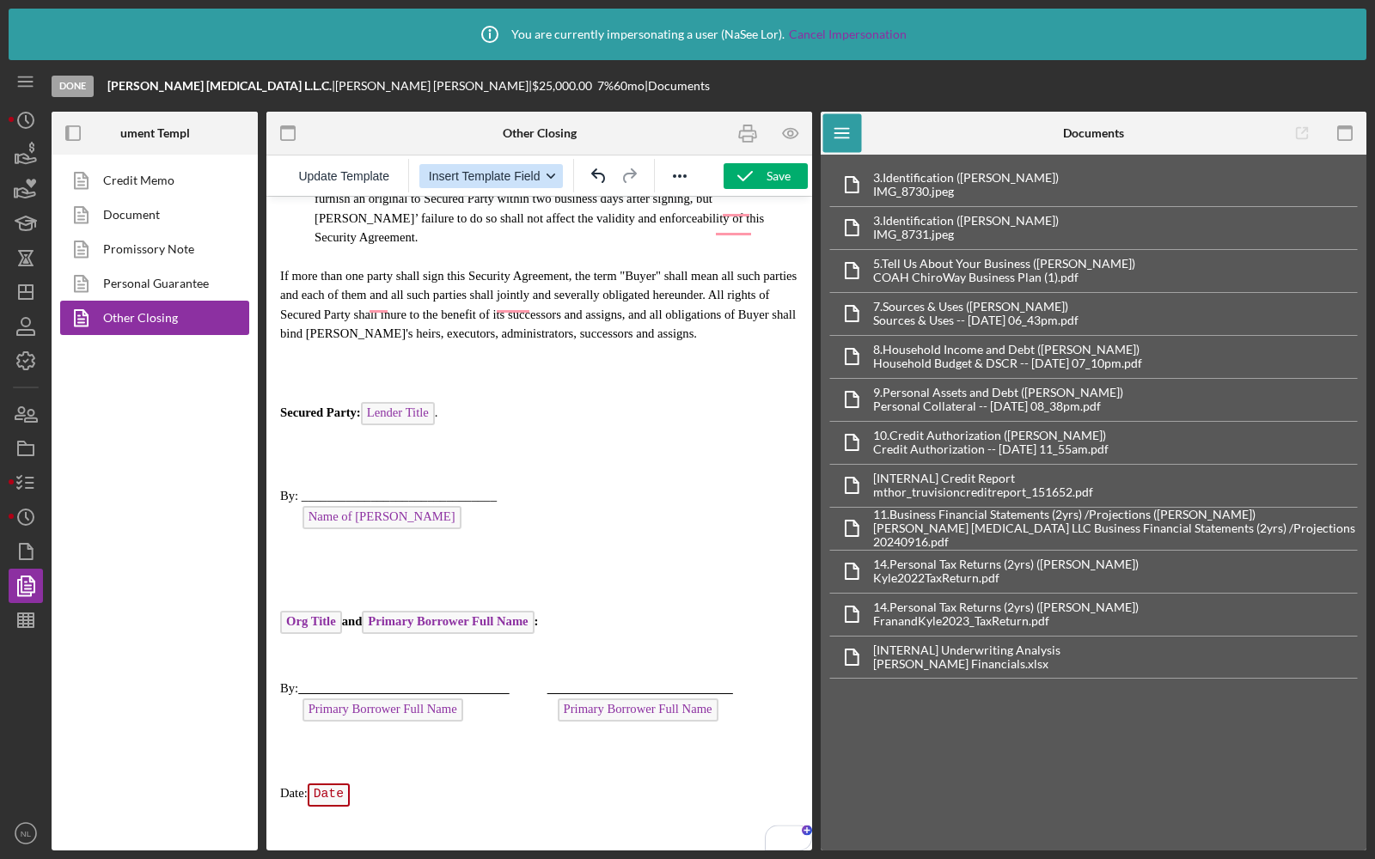
click at [496, 170] on span "Insert Template Field" at bounding box center [485, 176] width 112 height 14
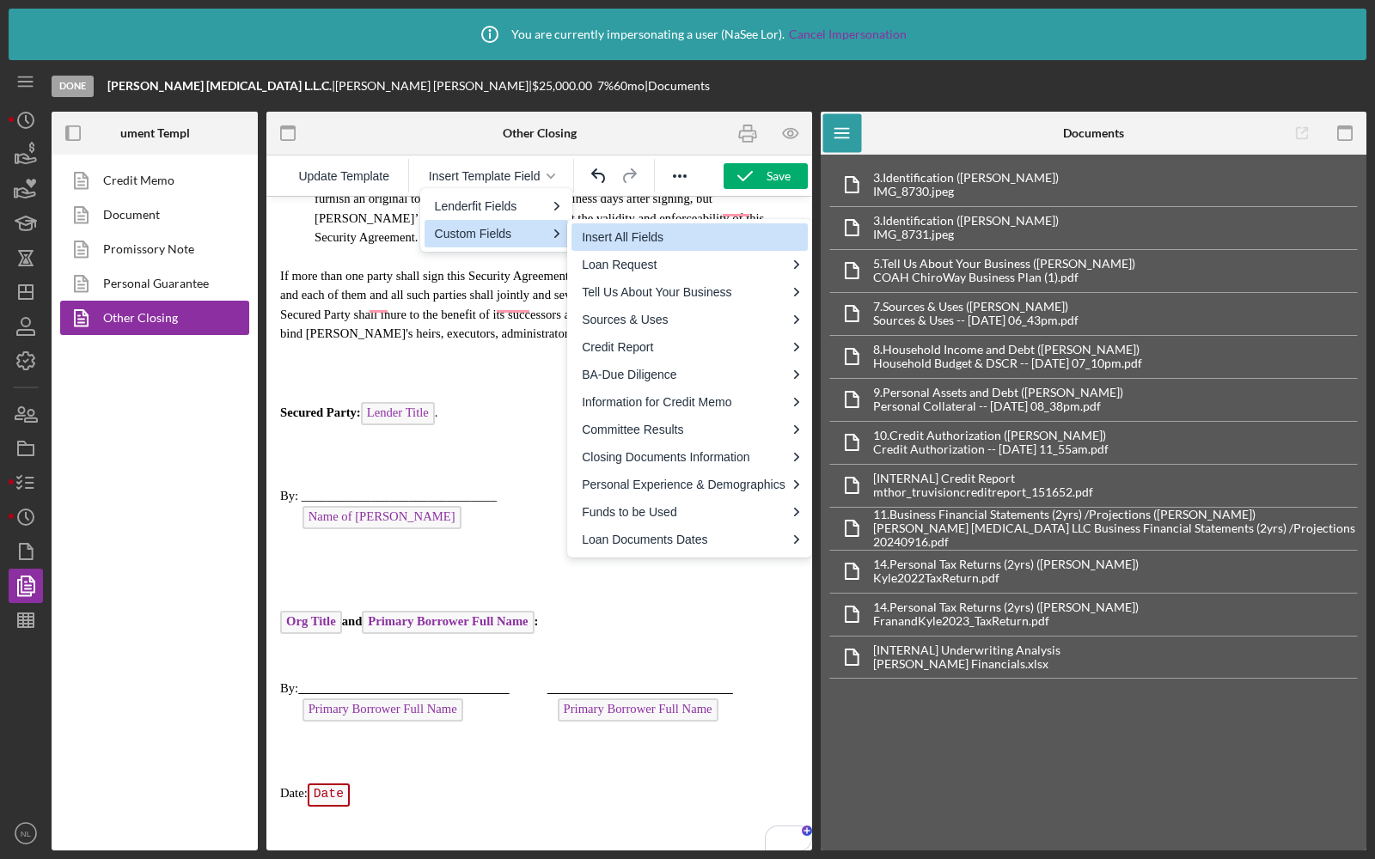
click at [620, 237] on div "Insert All Fields" at bounding box center [691, 237] width 219 height 21
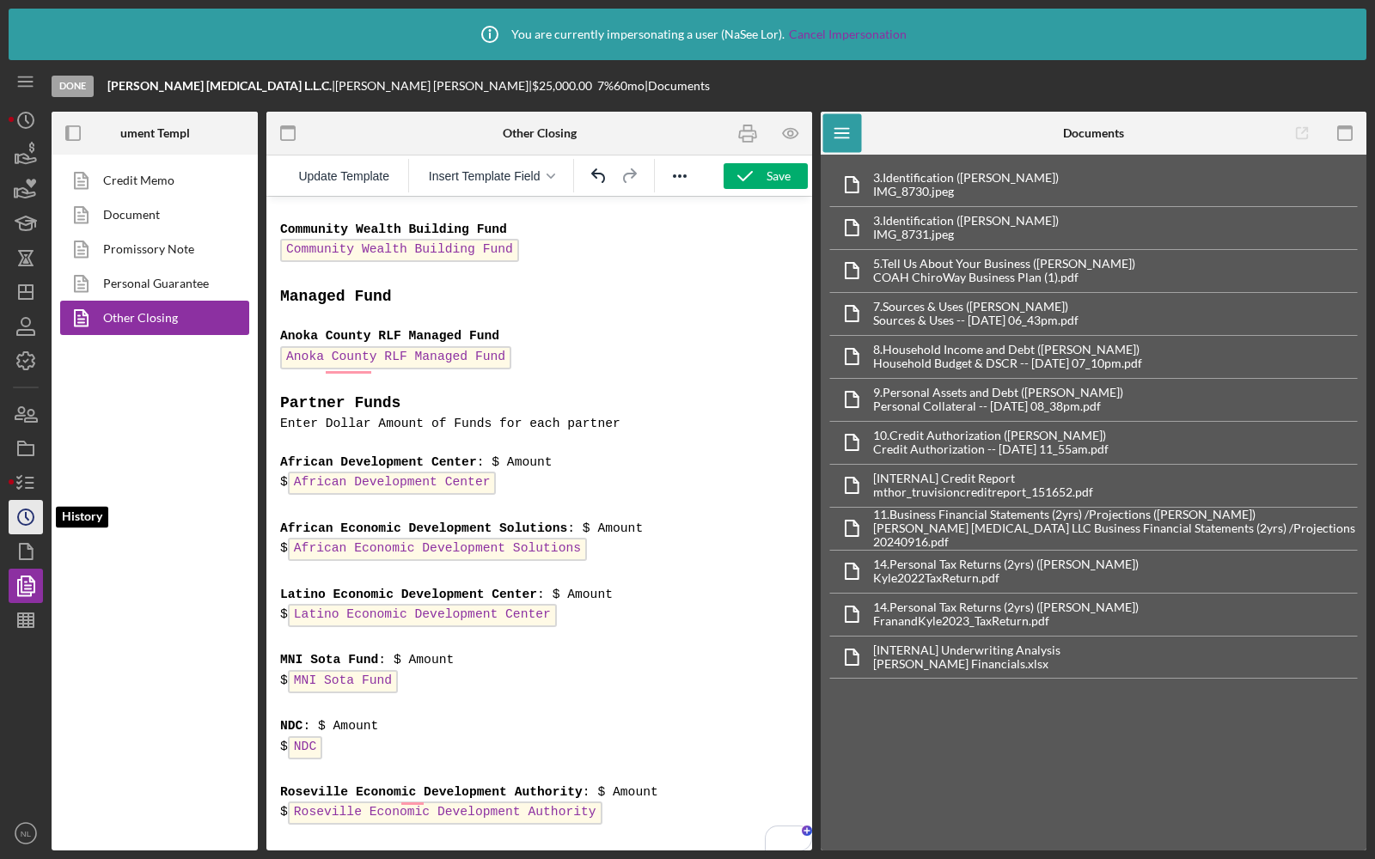
click at [18, 516] on circle "button" at bounding box center [25, 517] width 15 height 15
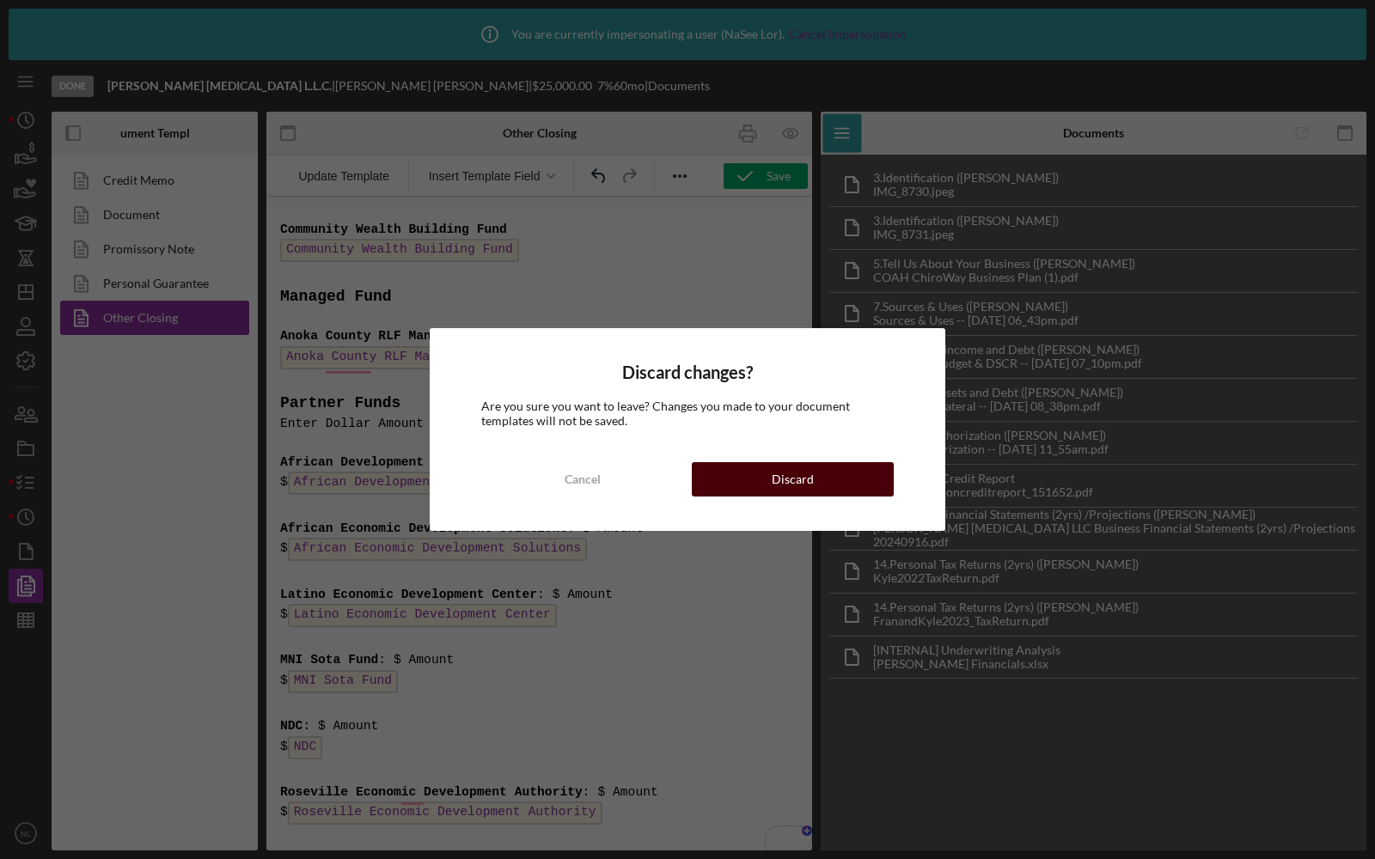
click at [790, 493] on div "Discard" at bounding box center [793, 479] width 42 height 34
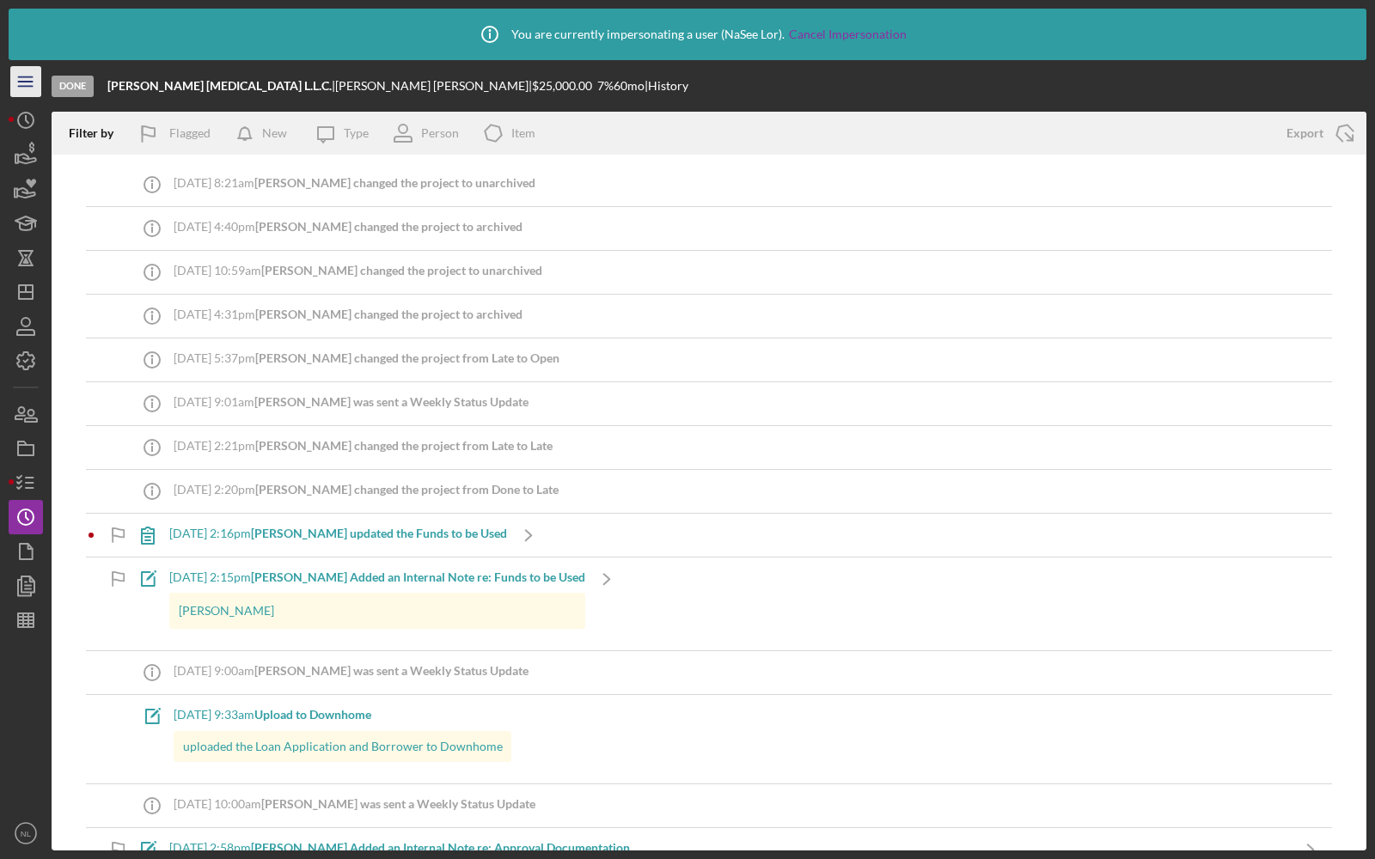
click at [20, 80] on icon "Icon/Menu" at bounding box center [26, 82] width 39 height 39
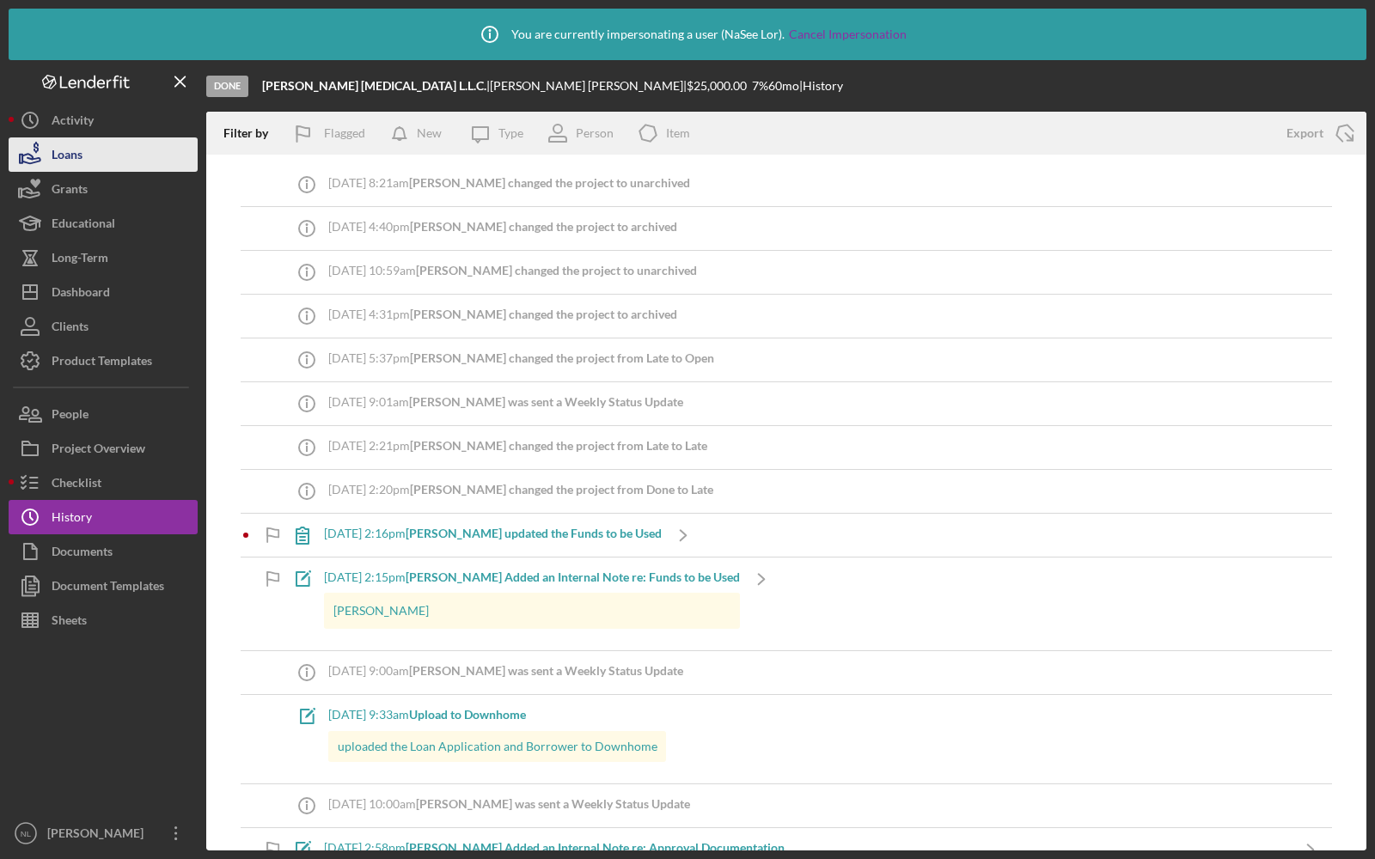
click at [60, 152] on div "Loans" at bounding box center [67, 156] width 31 height 39
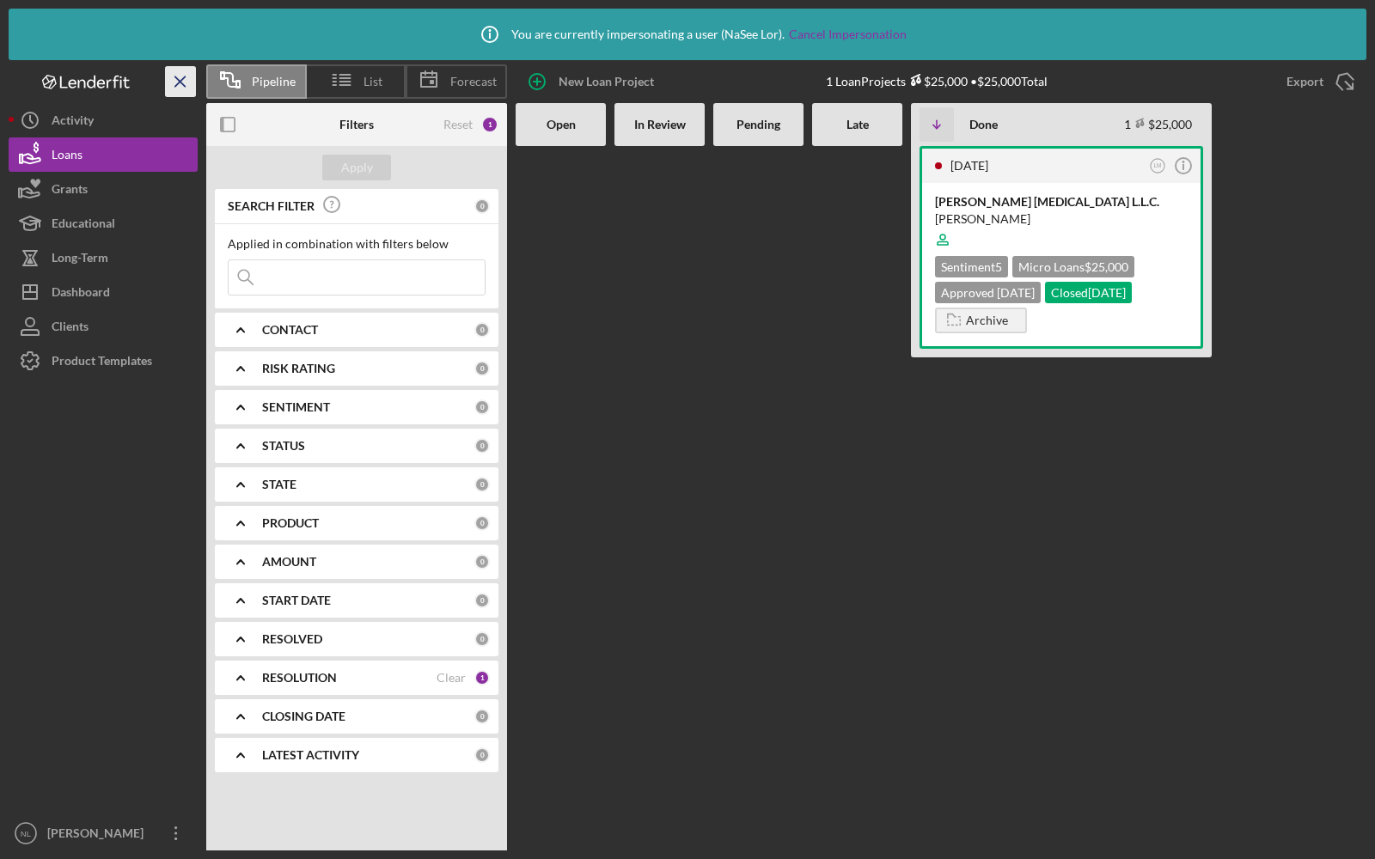
click at [174, 83] on icon "Icon/Menu Close" at bounding box center [181, 82] width 39 height 39
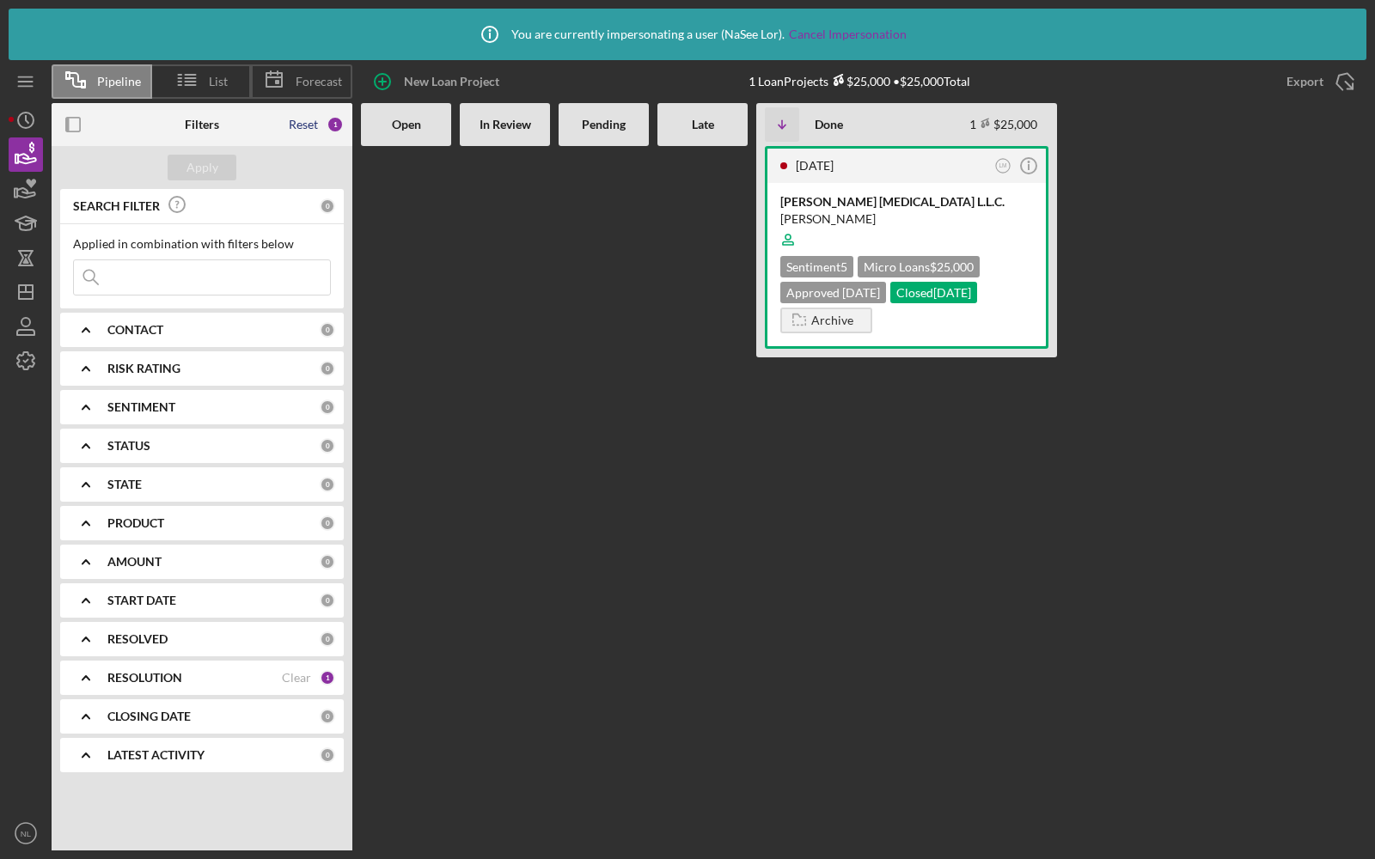
click at [298, 126] on div "Reset" at bounding box center [303, 125] width 29 height 14
click at [296, 317] on div "CONTACT Clear 1" at bounding box center [221, 330] width 228 height 34
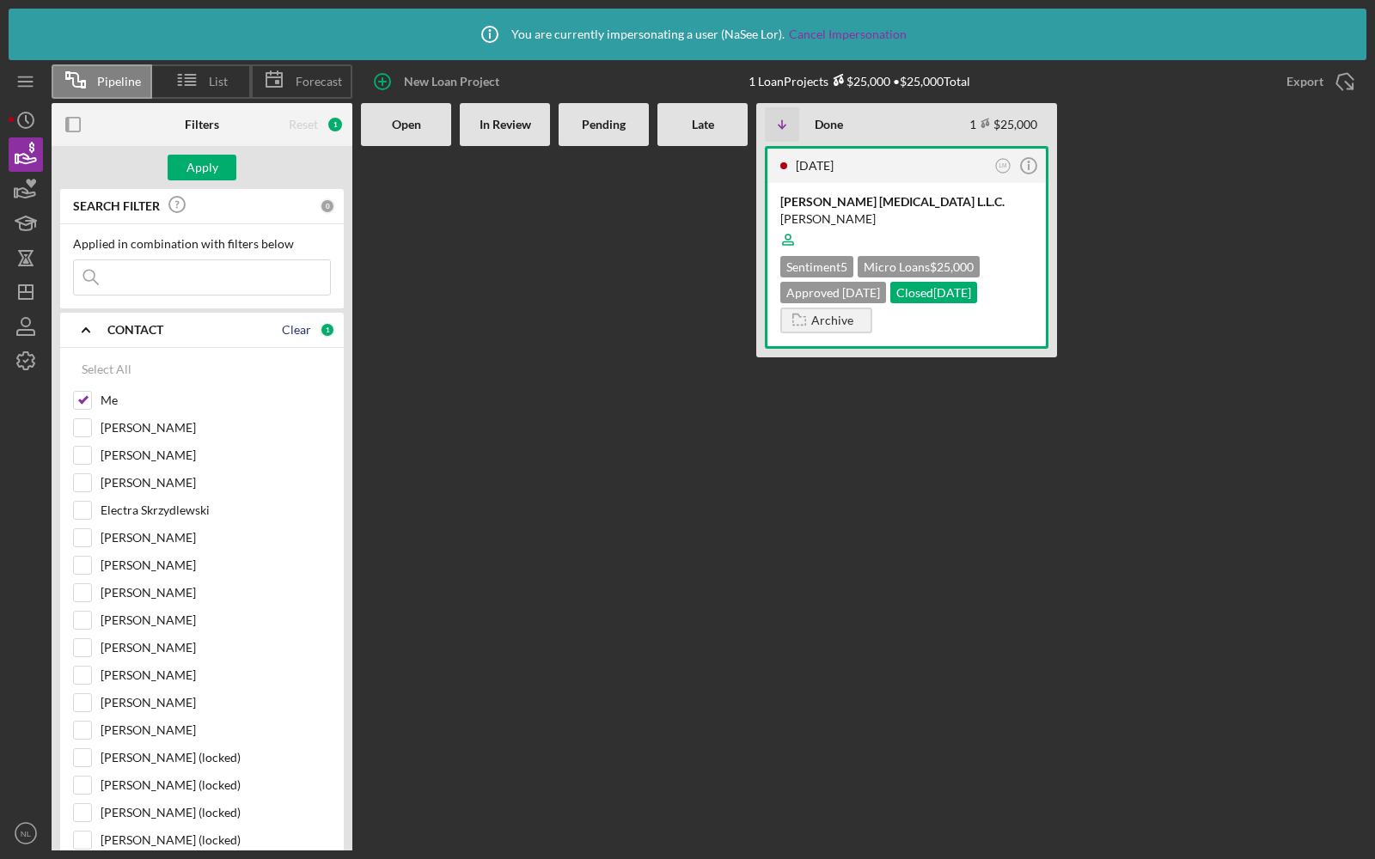
click at [284, 328] on div "Clear" at bounding box center [296, 330] width 29 height 14
checkbox input "false"
click at [198, 179] on div "Apply" at bounding box center [202, 168] width 32 height 26
